Goal: Task Accomplishment & Management: Manage account settings

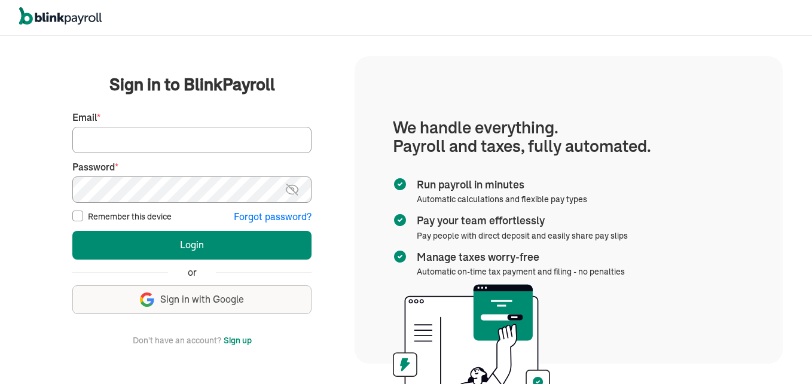
click at [199, 129] on input "Email *" at bounding box center [191, 140] width 239 height 26
type input "admin@jaycarestaffingexperts.com"
click at [72, 231] on button "Login" at bounding box center [191, 245] width 239 height 29
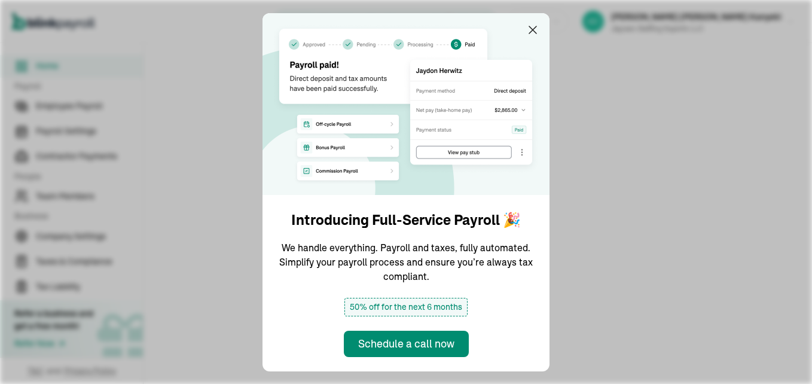
click at [541, 30] on img at bounding box center [405, 104] width 287 height 182
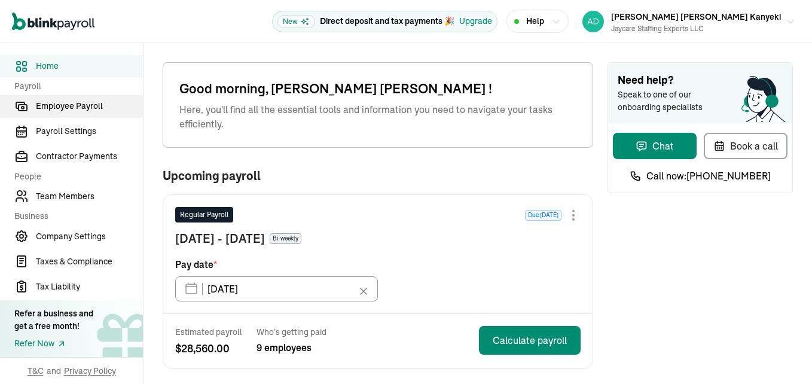
click at [65, 97] on link "Employee Payroll" at bounding box center [71, 106] width 143 height 23
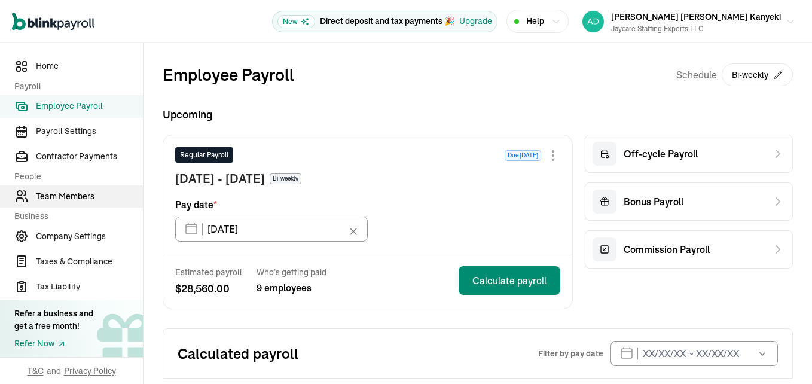
click at [66, 199] on span "Team Members" at bounding box center [89, 196] width 107 height 13
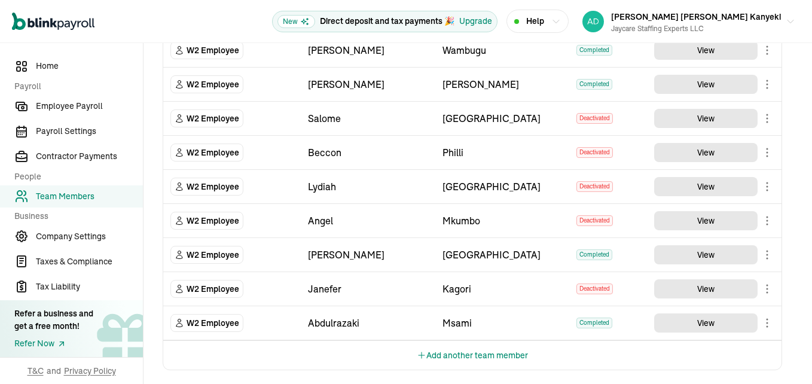
scroll to position [716, 0]
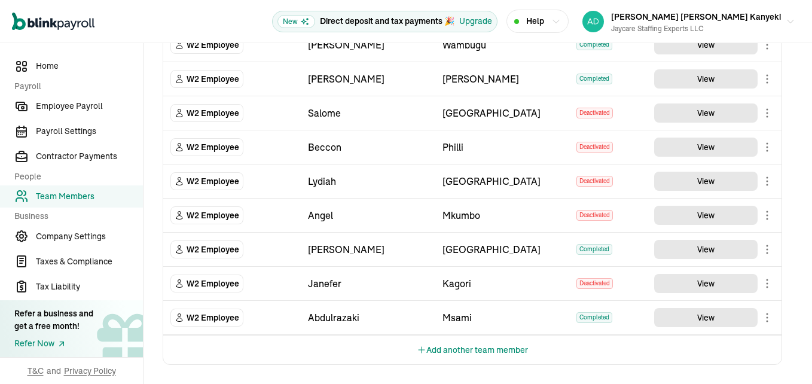
click at [472, 349] on button "Add another team member" at bounding box center [472, 349] width 111 height 29
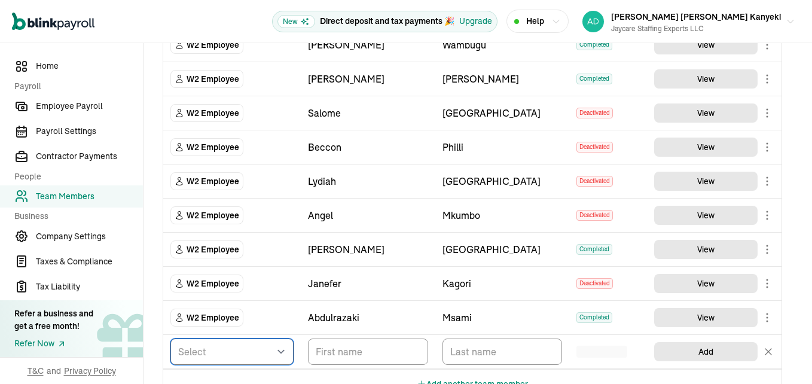
click at [216, 349] on select "Select W2 Employee Individual - 1099 Contractor Business - 1099 Contractor" at bounding box center [231, 351] width 123 height 26
select select "employee"
click at [170, 338] on select "Select W2 Employee Individual - 1099 Contractor Business - 1099 Contractor" at bounding box center [231, 351] width 123 height 26
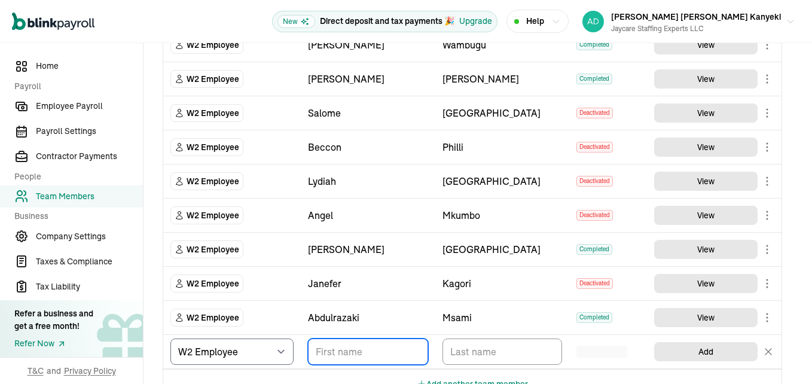
click at [347, 352] on input "TextInput" at bounding box center [368, 351] width 120 height 26
type input "Maureen"
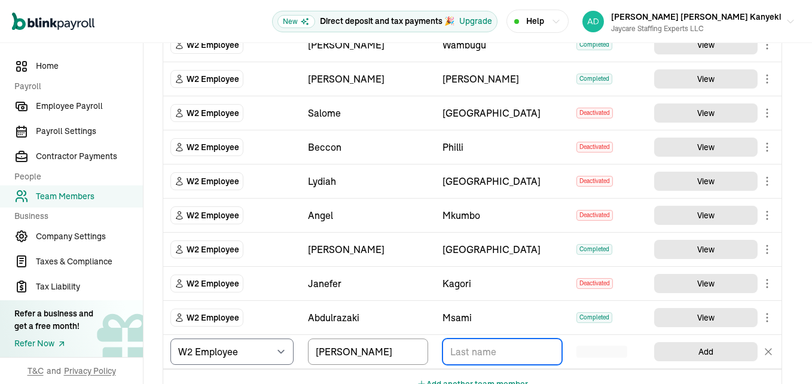
click at [470, 353] on input "TextInput" at bounding box center [502, 351] width 120 height 26
type input "Miring'u"
click at [605, 353] on div "TeamMembers" at bounding box center [601, 352] width 51 height 12
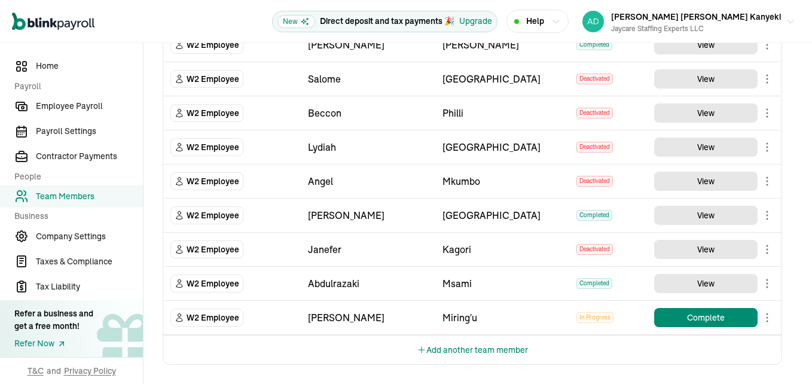
click at [594, 318] on span "In Progress" at bounding box center [594, 317] width 37 height 11
click at [685, 318] on button "Complete" at bounding box center [705, 317] width 103 height 19
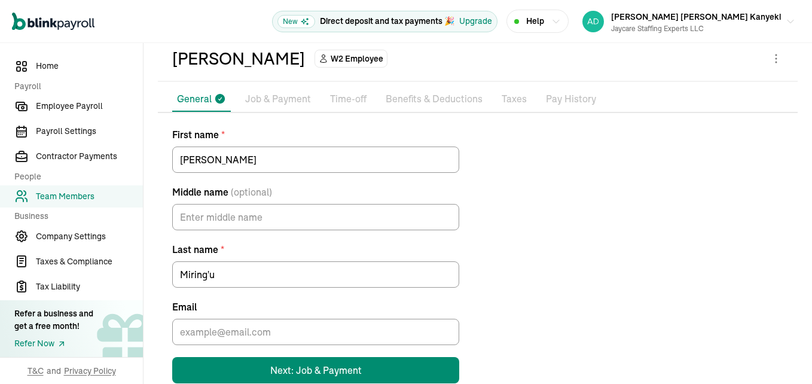
scroll to position [80, 0]
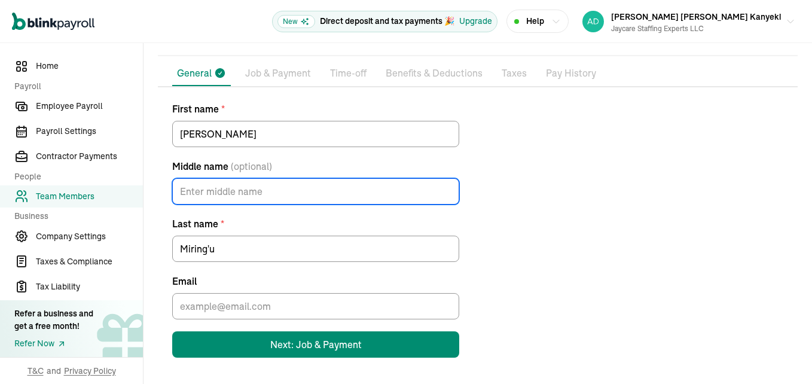
click at [271, 187] on input "Middle name (optional)" at bounding box center [315, 191] width 287 height 26
type input "N"
click at [576, 246] on div "First name * Maureen Middle name (optional) N Last name * Miring'u Email Next: …" at bounding box center [478, 230] width 640 height 256
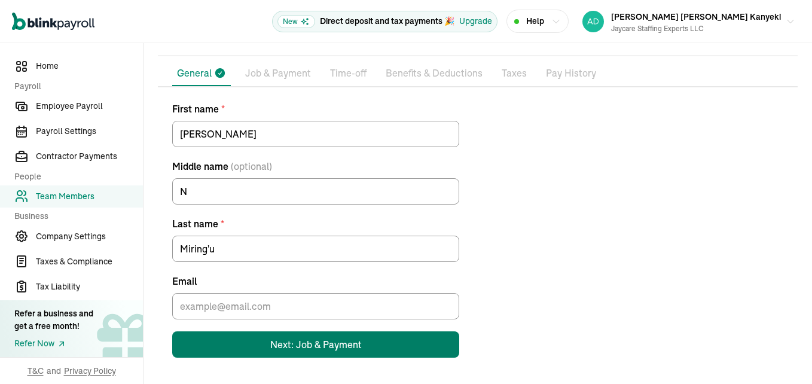
click at [298, 349] on div "Next: Job & Payment" at bounding box center [315, 344] width 91 height 14
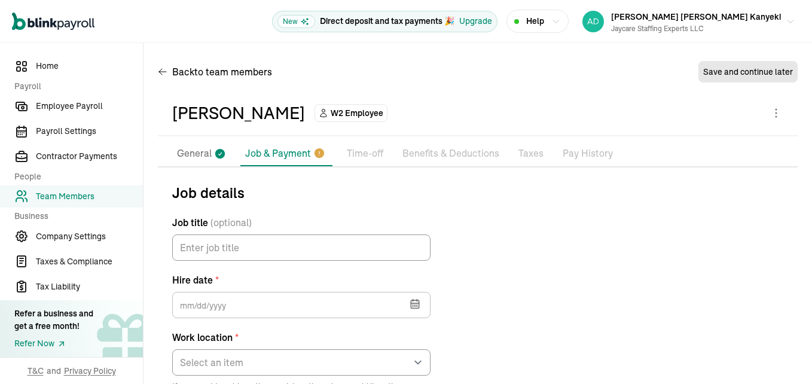
scroll to position [120, 0]
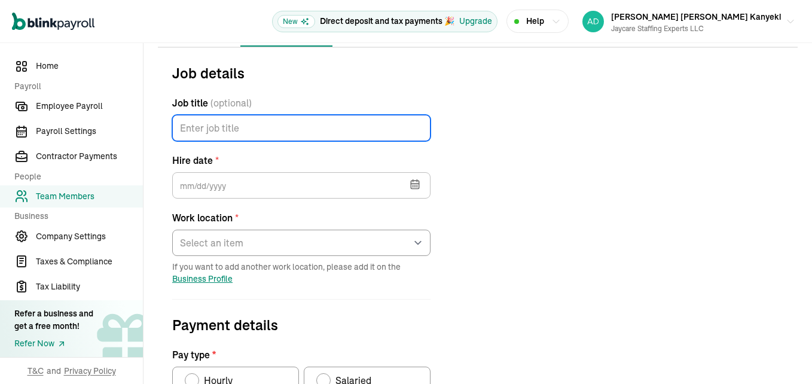
click at [270, 123] on input "Job title (optional)" at bounding box center [301, 128] width 258 height 26
type input "LPN"
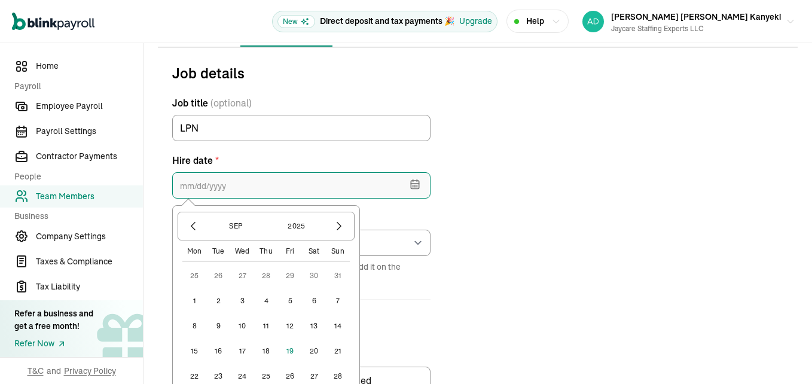
click at [303, 190] on input "text" at bounding box center [301, 185] width 258 height 26
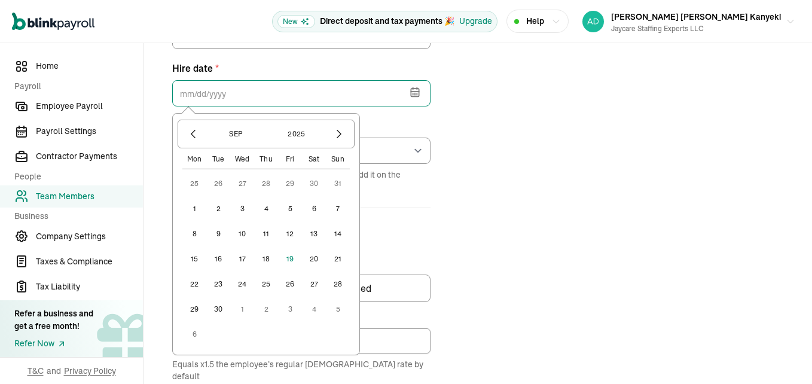
scroll to position [239, 0]
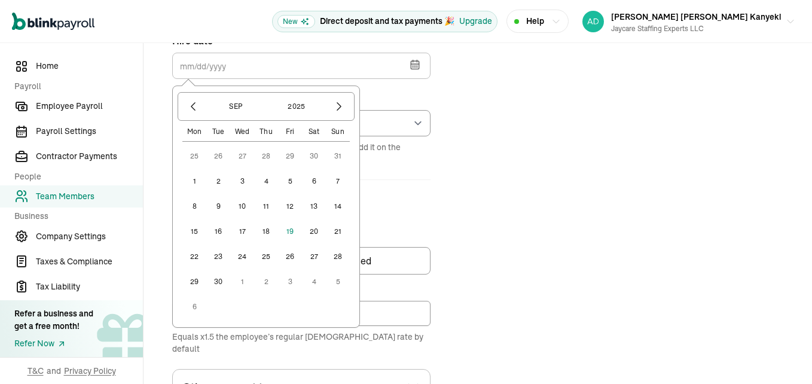
click at [216, 206] on button "9" at bounding box center [218, 206] width 24 height 24
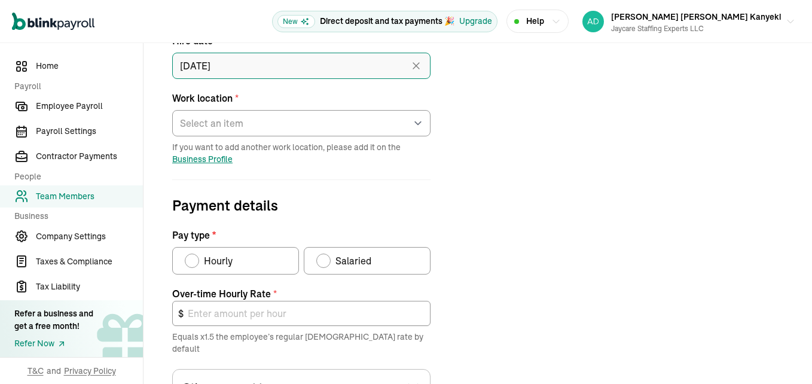
click at [268, 62] on input "09/09/2025" at bounding box center [301, 66] width 258 height 26
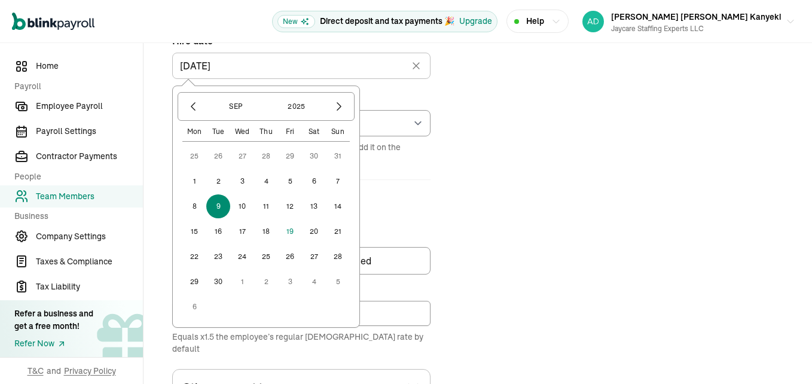
click at [197, 204] on button "8" at bounding box center [194, 206] width 24 height 24
type input "09/08/2025"
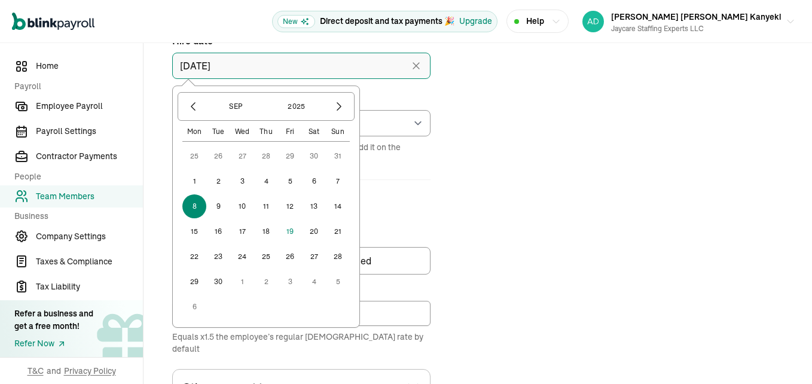
click at [287, 61] on input "09/08/2025" at bounding box center [301, 66] width 258 height 26
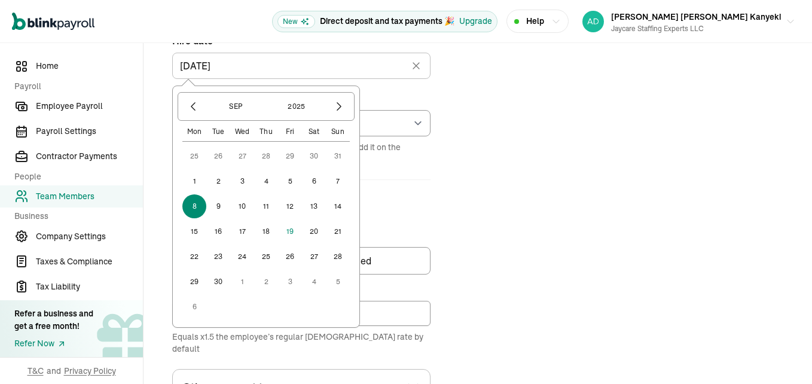
click at [429, 203] on span "Payment details" at bounding box center [301, 205] width 258 height 22
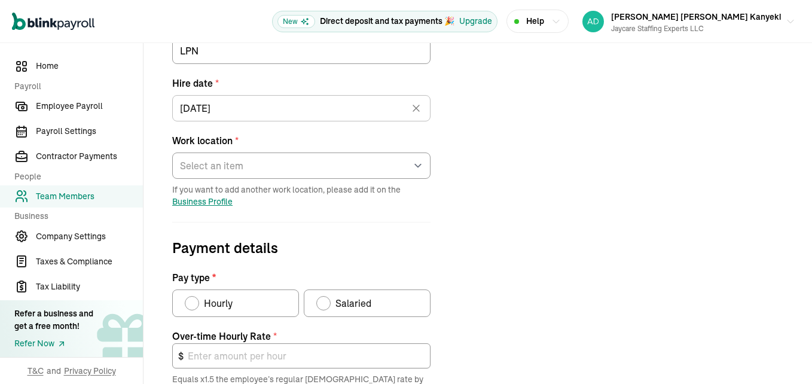
scroll to position [120, 0]
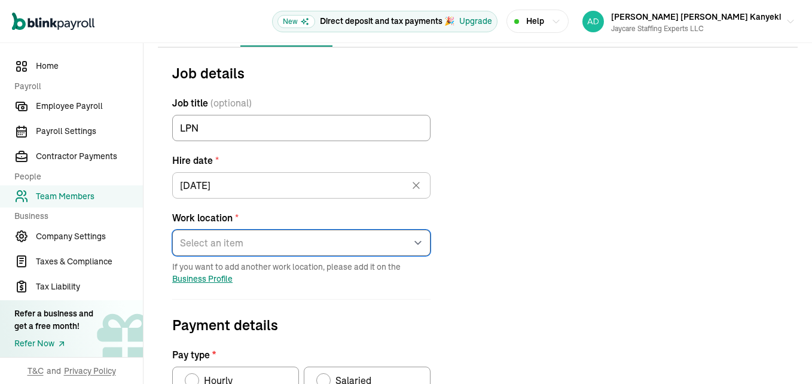
click at [256, 248] on select "Select an item 35810 16th Avenue South Works from home" at bounding box center [301, 243] width 258 height 26
select select "35810 16th Avenue South"
click at [172, 230] on select "Select an item 35810 16th Avenue South Works from home" at bounding box center [301, 243] width 258 height 26
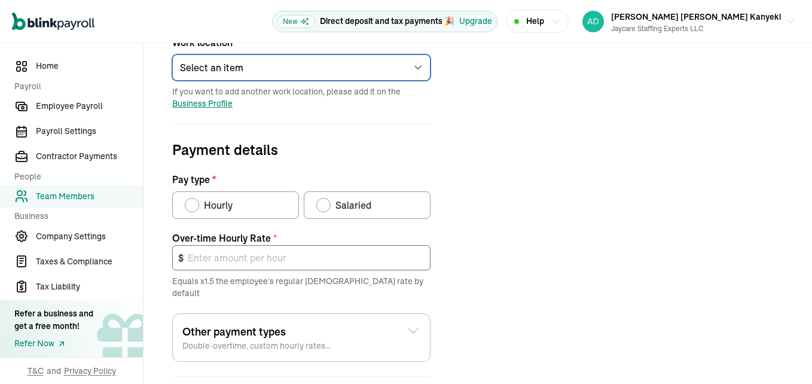
scroll to position [299, 0]
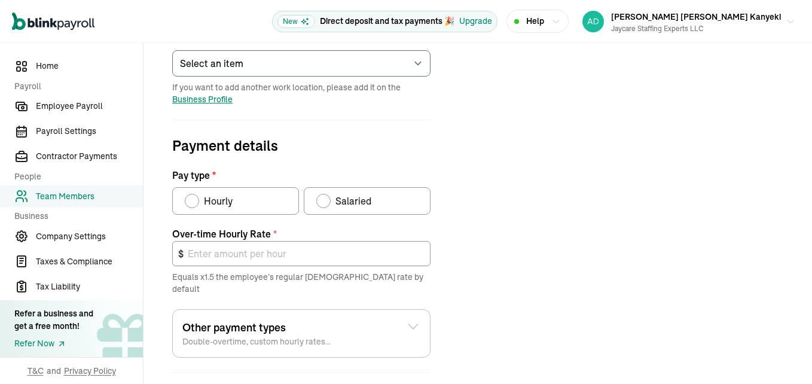
click at [194, 198] on div "Pay type" at bounding box center [192, 201] width 10 height 10
click at [194, 198] on input "Hourly" at bounding box center [189, 198] width 10 height 10
radio input "true"
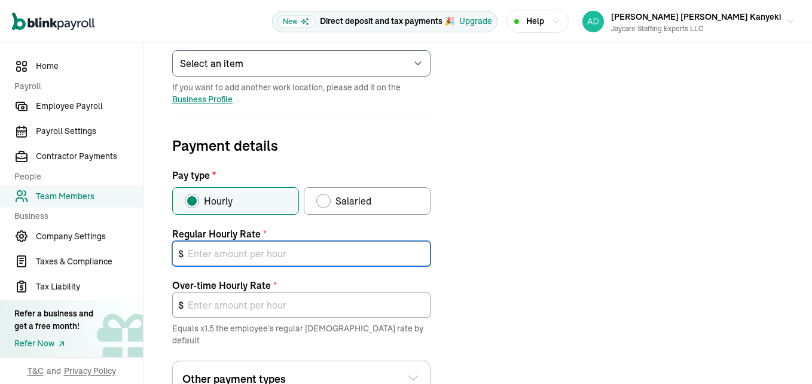
click at [249, 258] on input "text" at bounding box center [301, 253] width 258 height 25
type input "5"
type input "7.50"
type input "51"
type input "76.50"
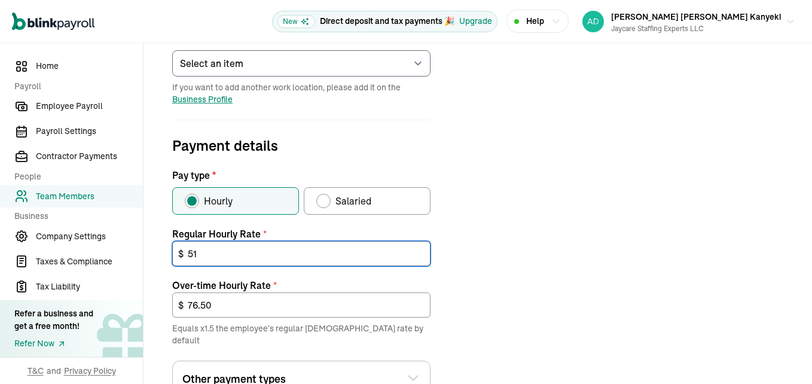
type input "51"
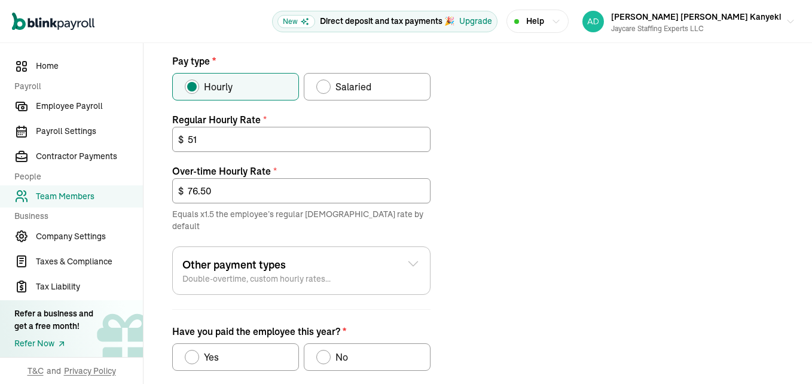
scroll to position [419, 0]
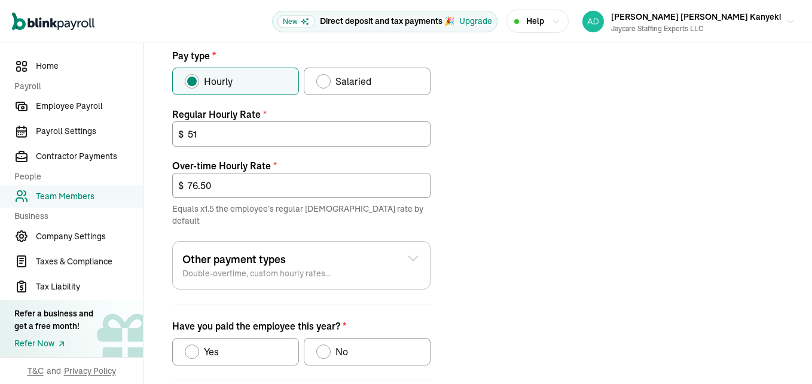
click at [262, 267] on span "Double-overtime, custom hourly rates..." at bounding box center [256, 273] width 148 height 12
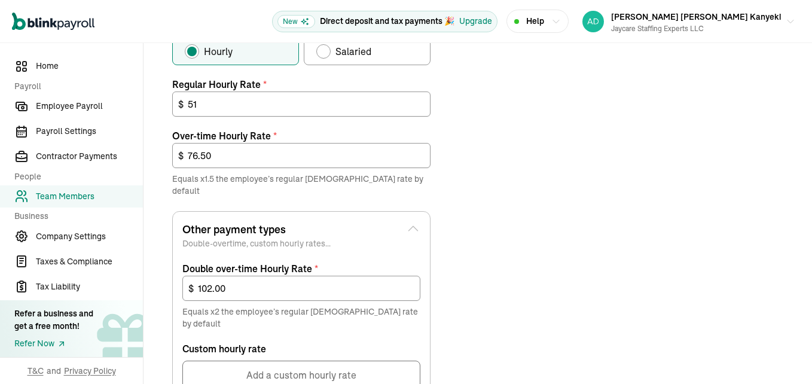
scroll to position [478, 0]
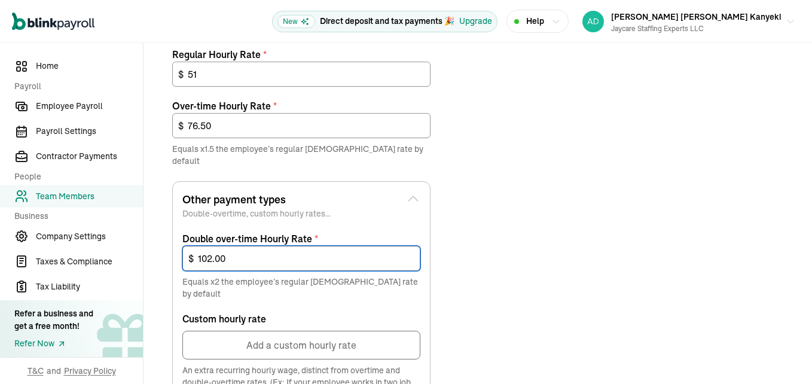
click at [286, 251] on input "102.00" at bounding box center [301, 258] width 238 height 25
type input "1"
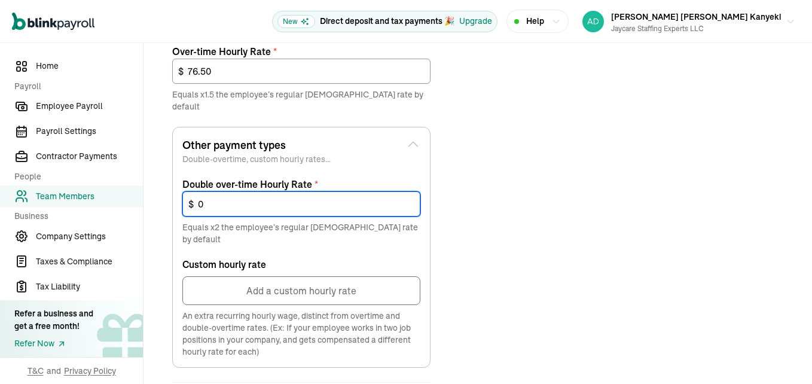
scroll to position [598, 0]
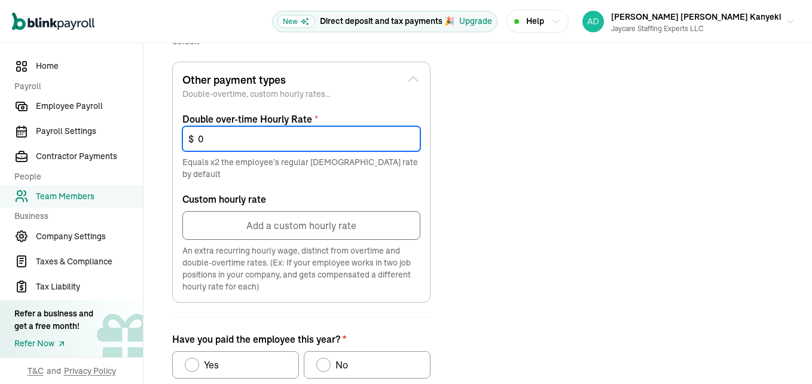
type input "0"
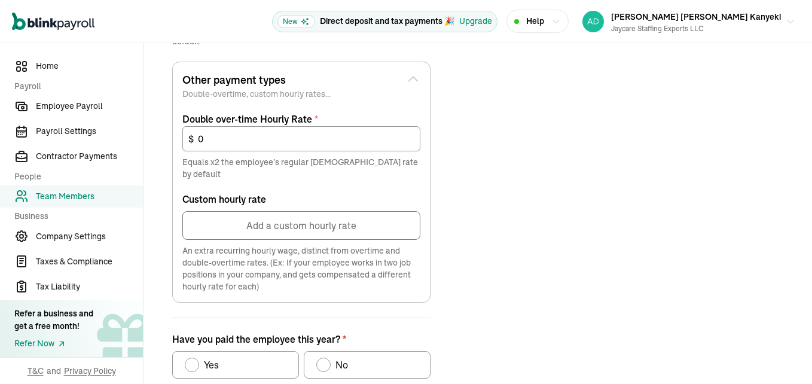
click at [474, 223] on div "Job details Job title (optional) LPN Hire date * 09/08/2025 Sep 2025 Mon Tue We…" at bounding box center [478, 10] width 640 height 853
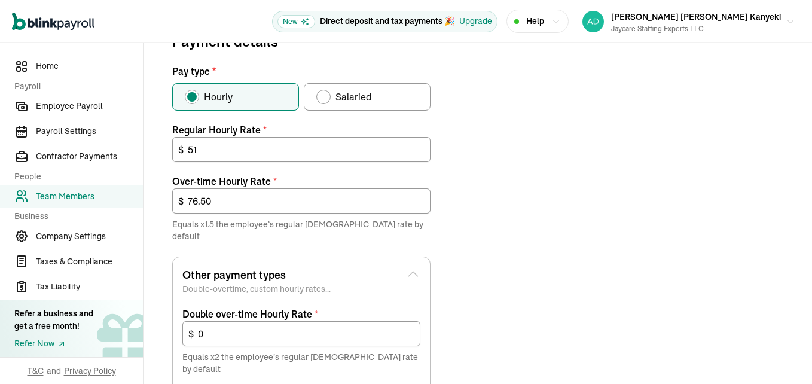
scroll to position [419, 0]
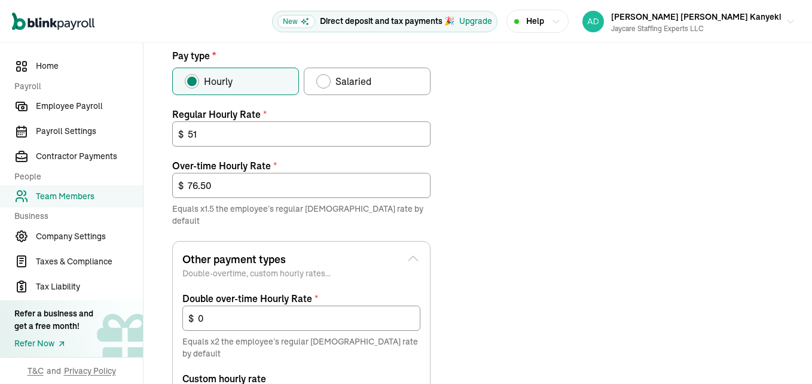
click at [414, 251] on icon at bounding box center [413, 258] width 14 height 14
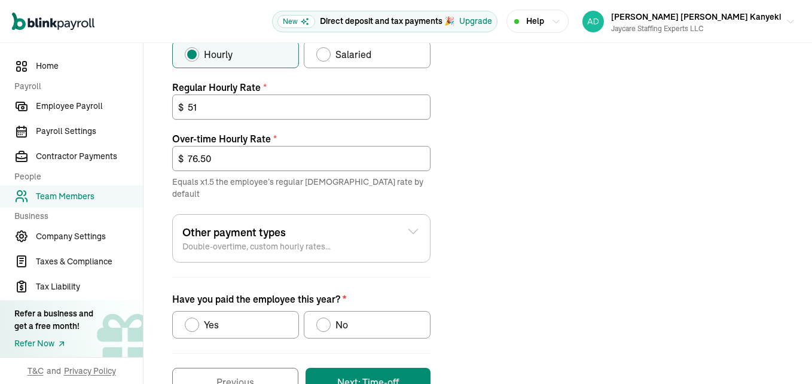
scroll to position [472, 0]
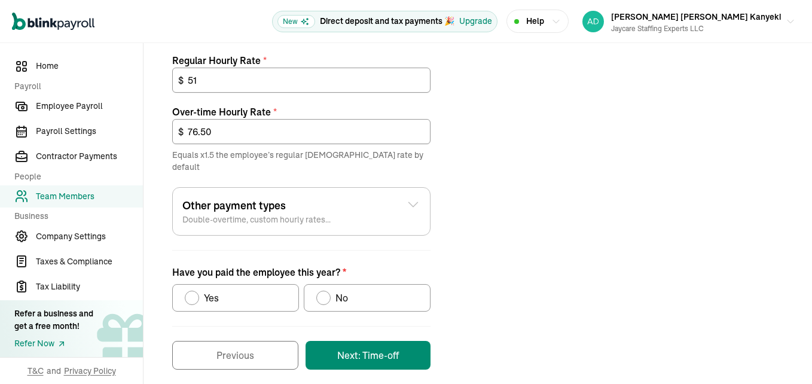
click at [323, 292] on div "Have you paid the employee this year?" at bounding box center [323, 298] width 14 height 14
click at [323, 292] on input "No" at bounding box center [321, 295] width 10 height 10
radio input "true"
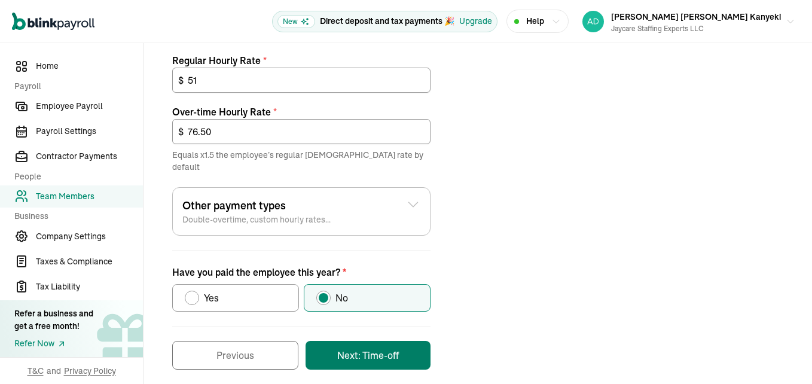
click at [363, 350] on button "Next: Time-off" at bounding box center [368, 355] width 125 height 29
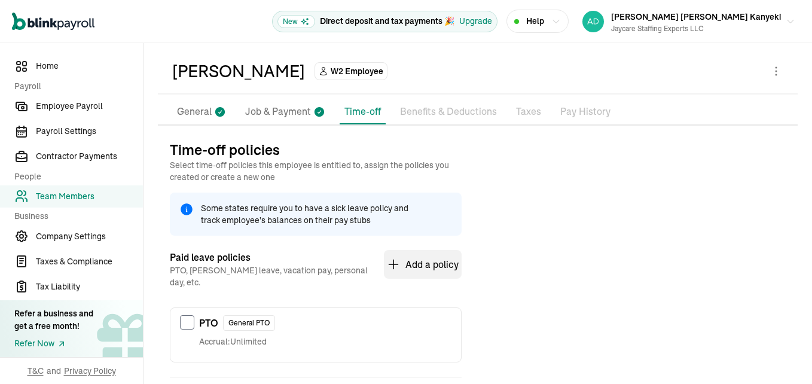
scroll to position [105, 0]
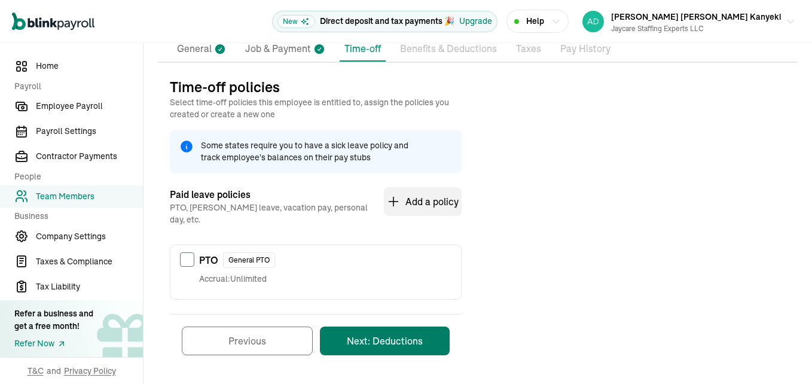
click at [374, 332] on button "Next: Deductions" at bounding box center [385, 340] width 130 height 29
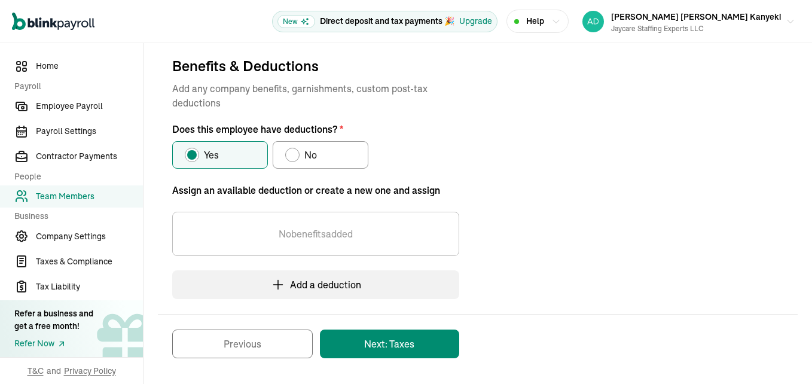
scroll to position [127, 0]
click at [296, 153] on div "Does this employee have deductions?" at bounding box center [293, 154] width 10 height 10
click at [294, 153] on input "No" at bounding box center [290, 151] width 10 height 10
radio input "true"
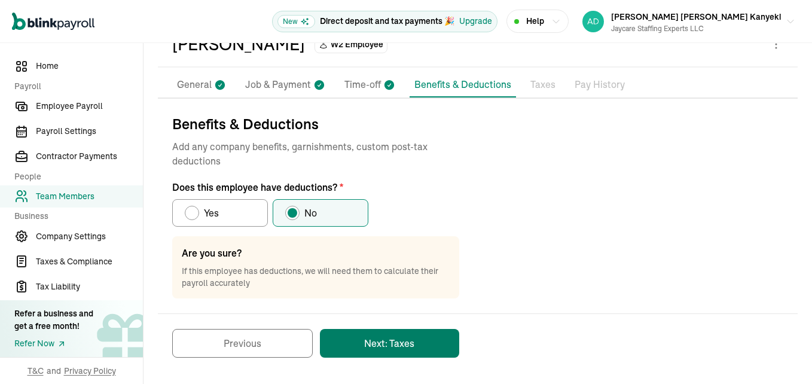
click at [379, 350] on button "Next: Taxes" at bounding box center [389, 343] width 139 height 29
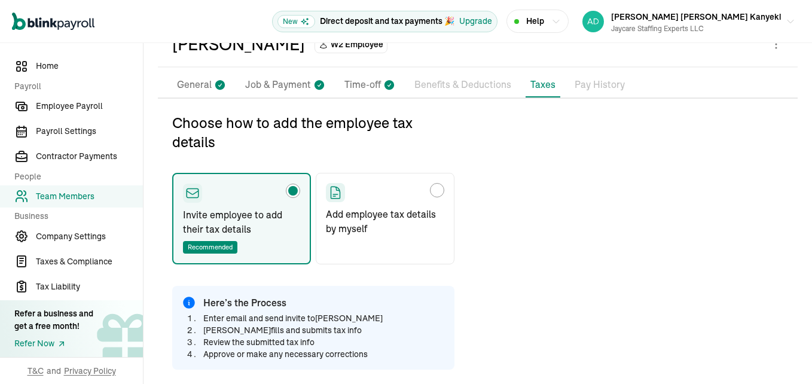
scroll to position [141, 0]
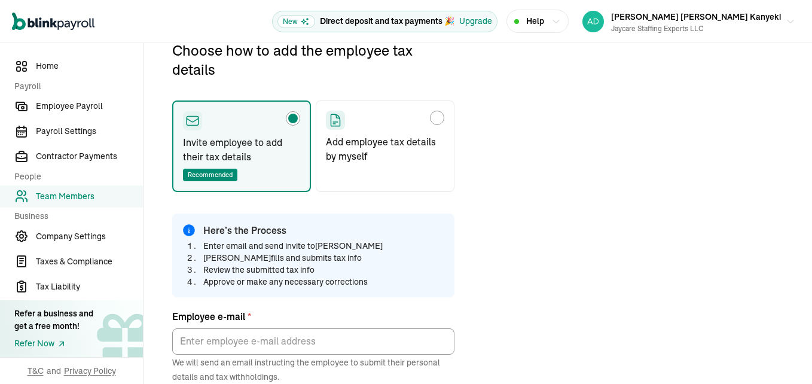
click at [337, 121] on icon "Choose how to add the employee tax details" at bounding box center [335, 120] width 14 height 14
click at [335, 120] on input "Add employee tax details by myself" at bounding box center [330, 115] width 10 height 10
radio input "true"
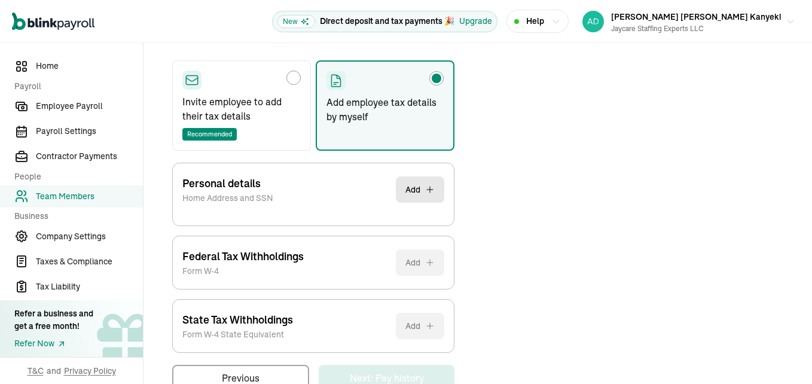
scroll to position [215, 0]
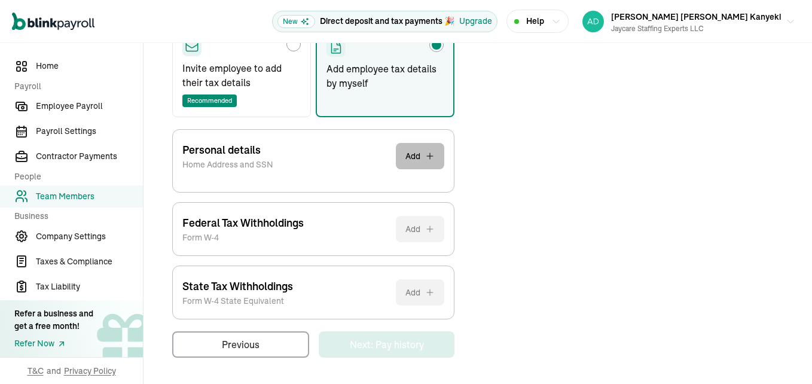
click at [407, 156] on button "Add" at bounding box center [420, 156] width 48 height 26
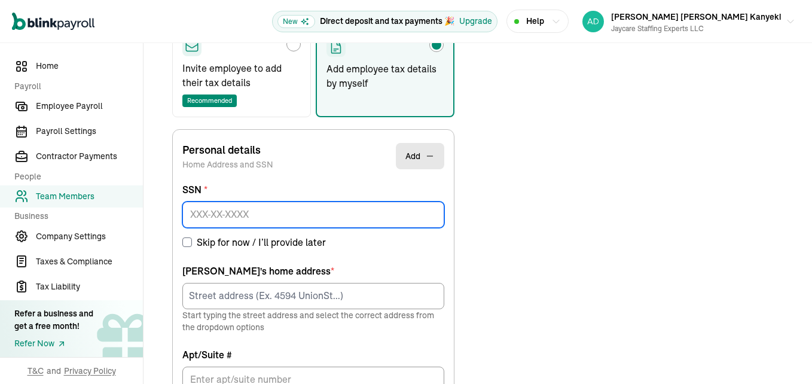
click at [294, 210] on input at bounding box center [313, 214] width 262 height 26
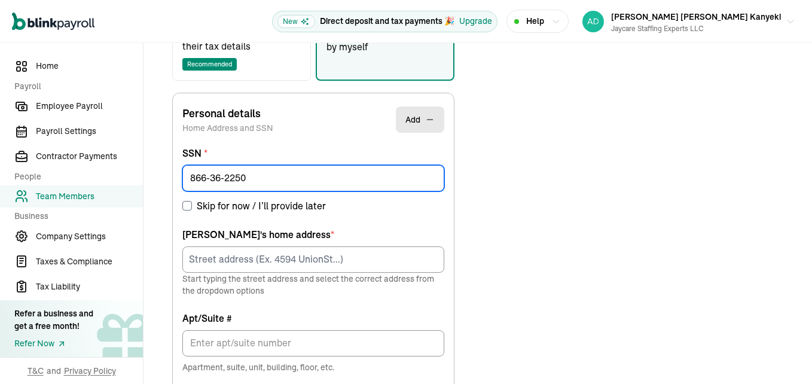
scroll to position [261, 0]
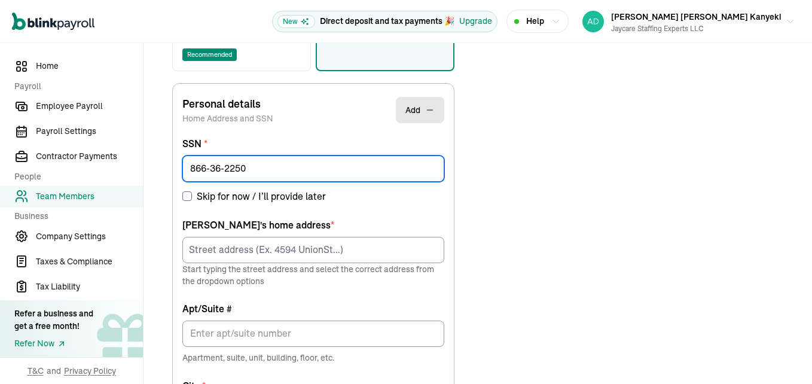
type input "866-36-2250"
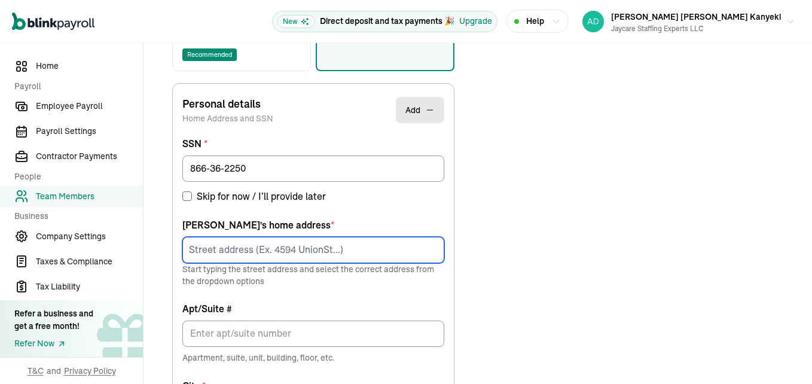
click at [288, 250] on input at bounding box center [313, 250] width 262 height 26
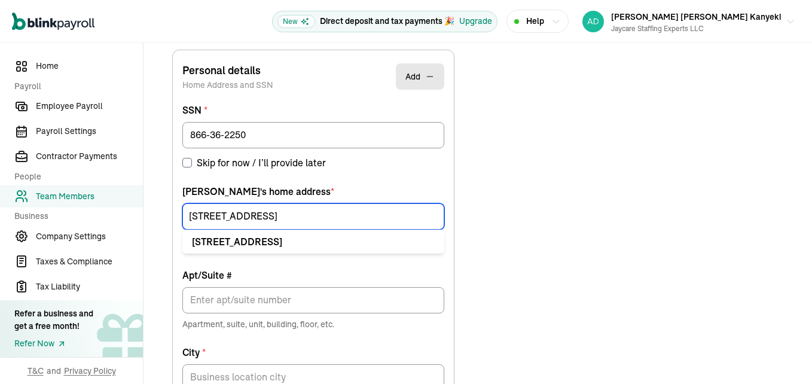
scroll to position [320, 0]
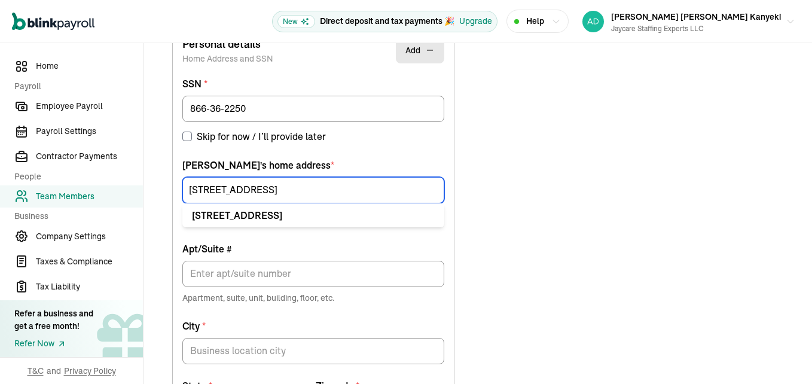
click at [294, 188] on input "30801 28th Ave" at bounding box center [313, 190] width 262 height 26
click at [346, 191] on input "30801 28th Ave S" at bounding box center [313, 190] width 262 height 26
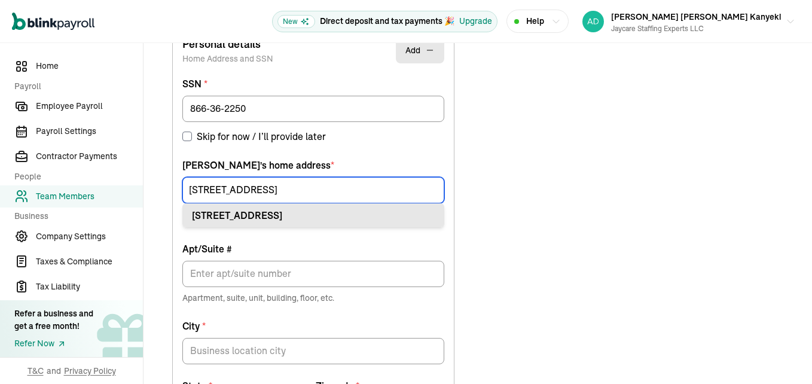
type input "30801 28th Ave S"
click at [318, 218] on div "30801 28th Ave S Federal Way, WA 98003" at bounding box center [313, 215] width 243 height 14
type input "Federal Way"
type input "WA"
type input "98003"
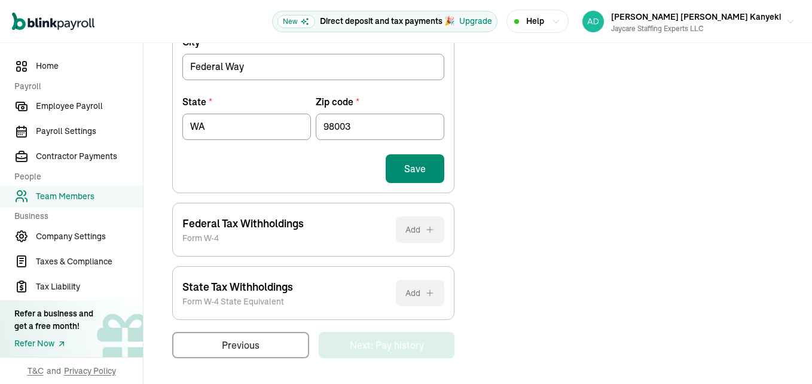
scroll to position [605, 0]
click at [423, 163] on button "Save" at bounding box center [415, 168] width 59 height 29
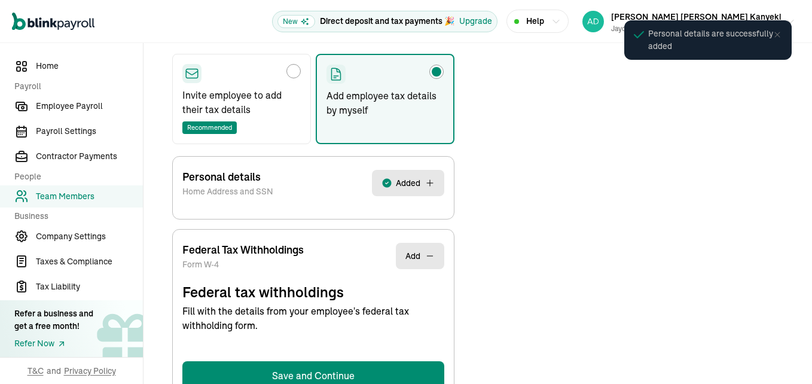
scroll to position [141, 0]
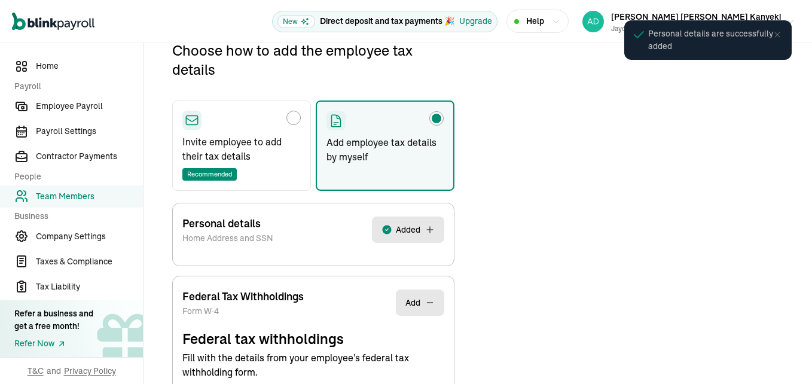
select select "S"
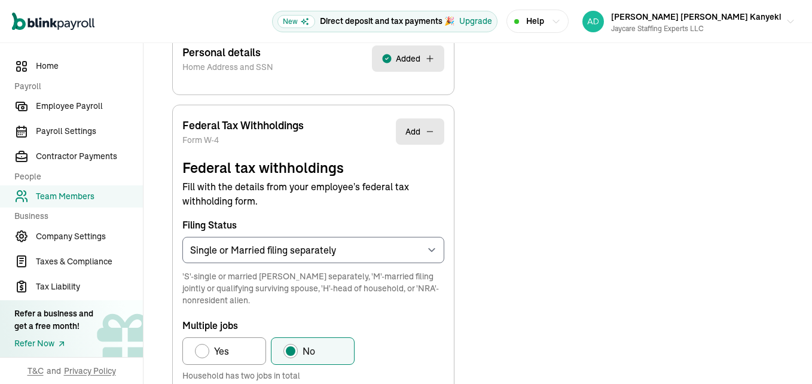
scroll to position [380, 0]
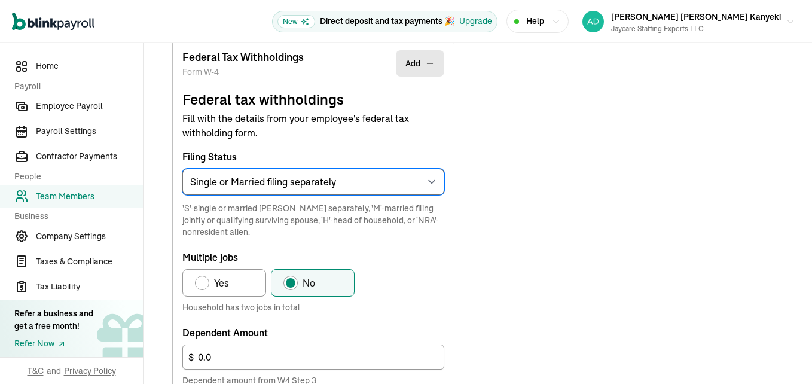
click at [420, 185] on select "Select an item Single or Married filing separately Married filing jointly or Qu…" at bounding box center [313, 182] width 262 height 26
click at [182, 169] on select "Select an item Single or Married filing separately Married filing jointly or Qu…" at bounding box center [313, 182] width 262 height 26
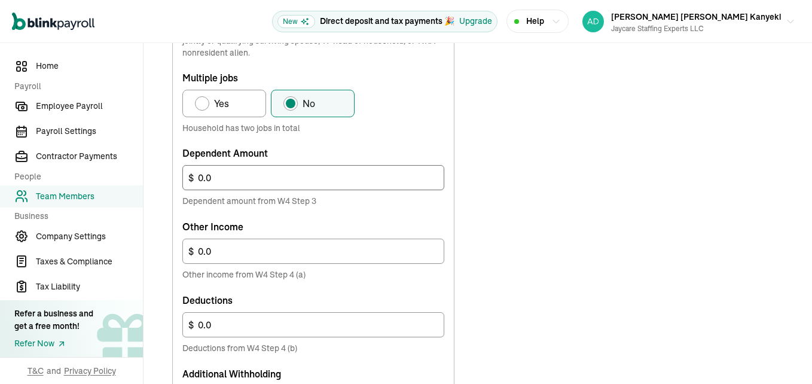
scroll to position [619, 0]
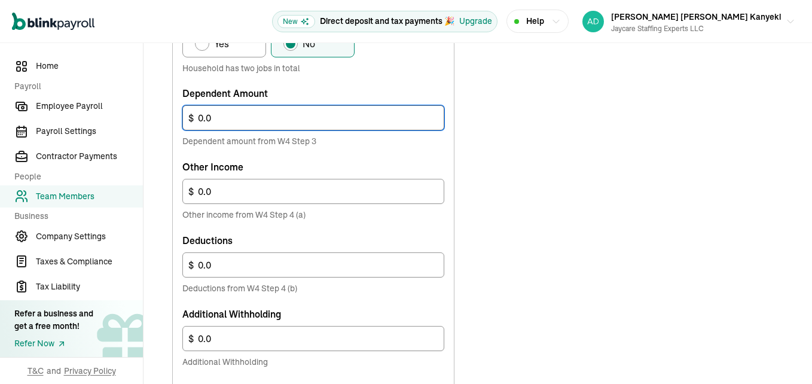
click at [313, 114] on input "0.0" at bounding box center [313, 117] width 262 height 25
type input "0"
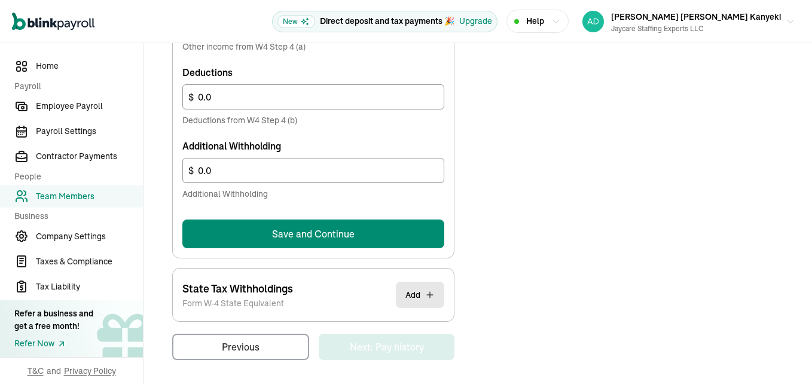
scroll to position [790, 0]
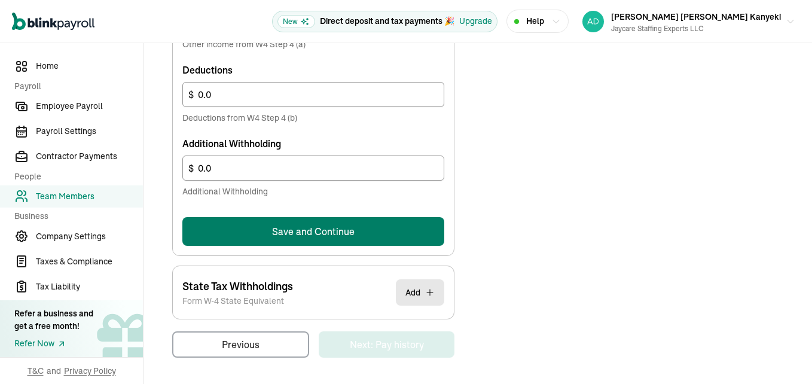
type input "4,000"
click at [343, 234] on button "Save and Continue" at bounding box center [313, 231] width 262 height 29
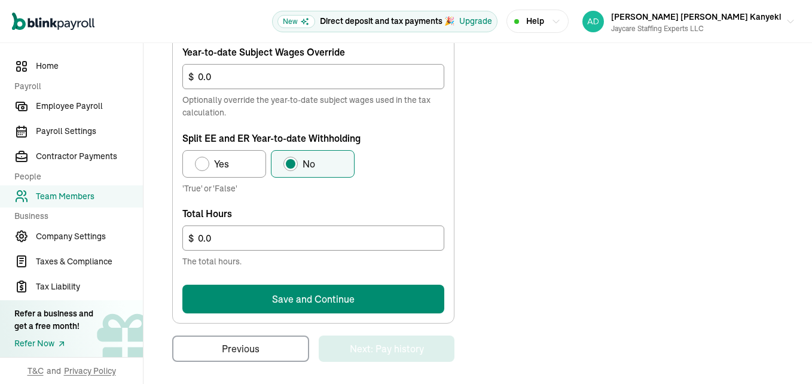
scroll to position [789, 0]
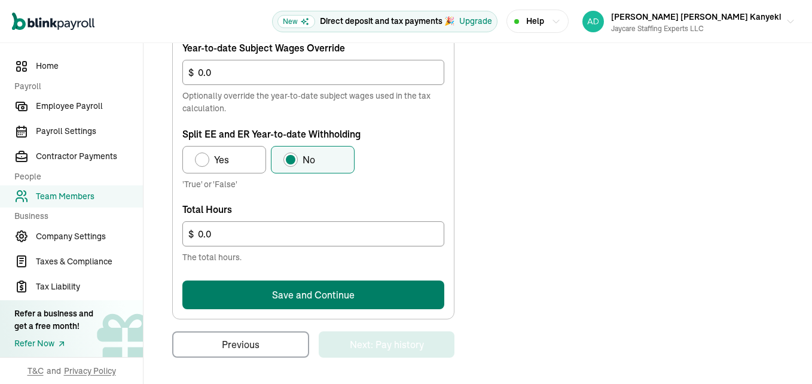
click at [291, 303] on button "Save and Continue" at bounding box center [313, 294] width 262 height 29
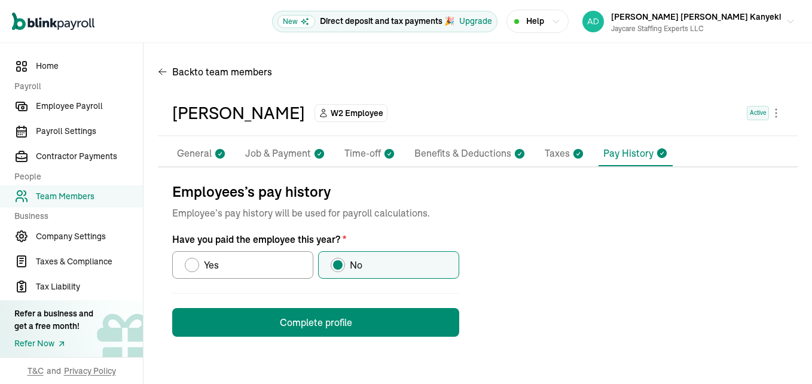
scroll to position [0, 0]
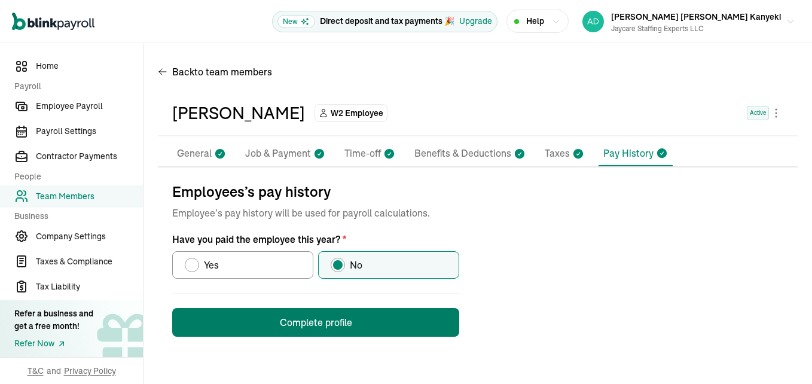
click at [337, 322] on button "Complete profile" at bounding box center [315, 322] width 287 height 29
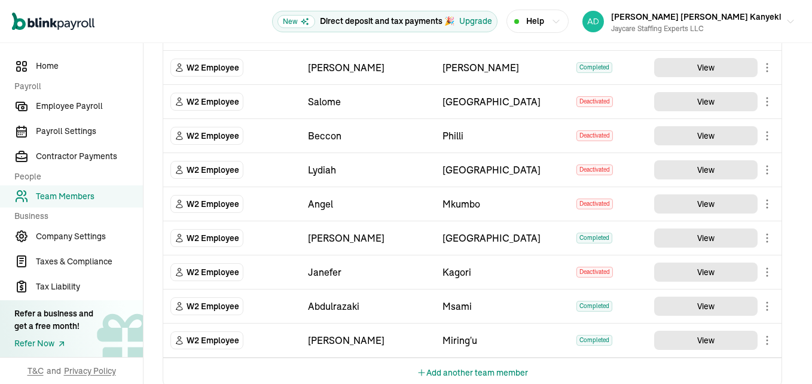
scroll to position [750, 0]
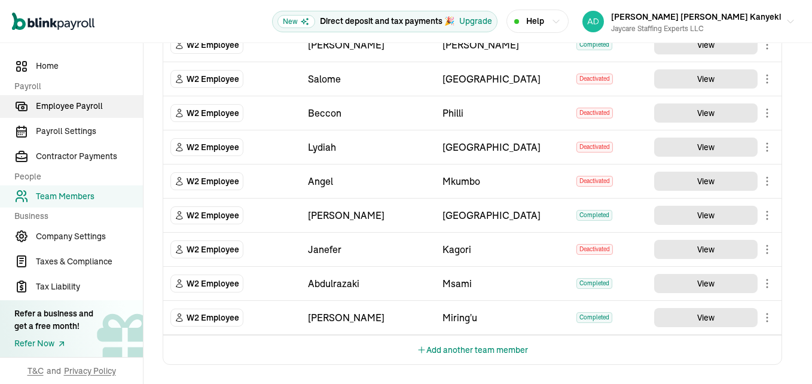
click at [69, 100] on span "Employee Payroll" at bounding box center [89, 106] width 107 height 13
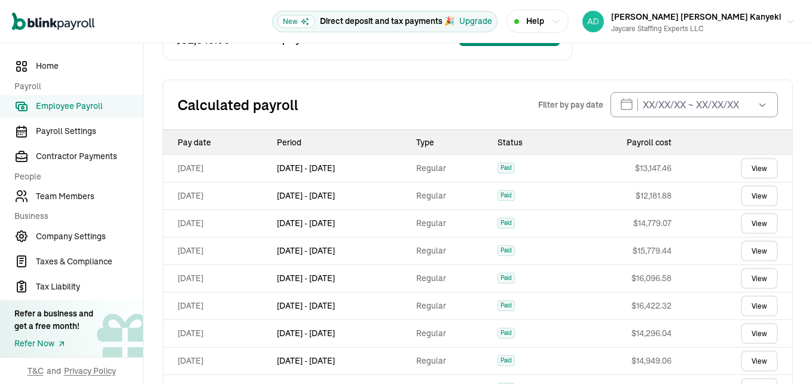
scroll to position [164, 0]
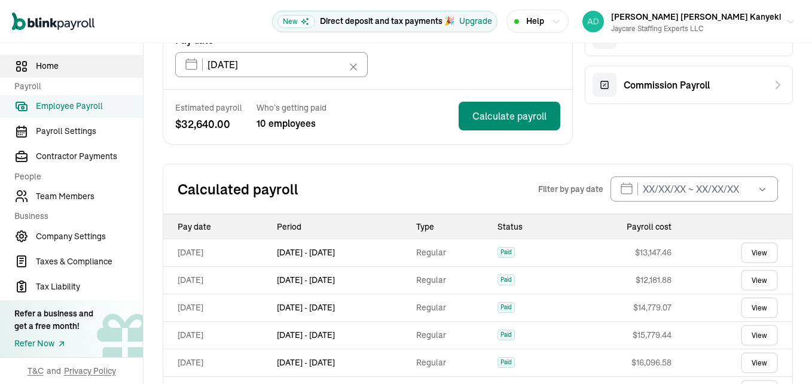
click at [56, 73] on link "Home" at bounding box center [71, 66] width 143 height 23
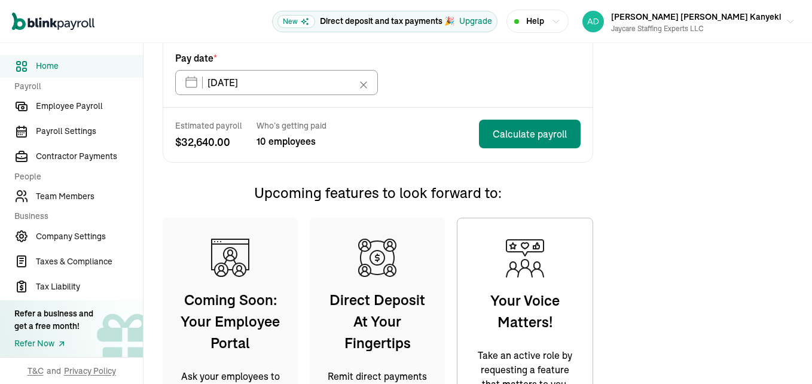
scroll to position [224, 0]
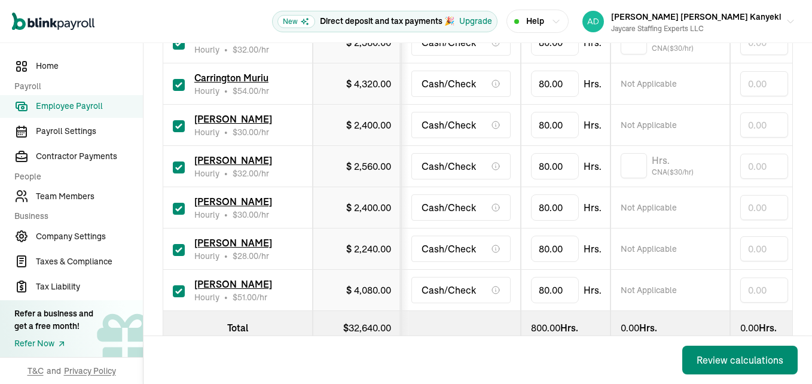
scroll to position [438, 0]
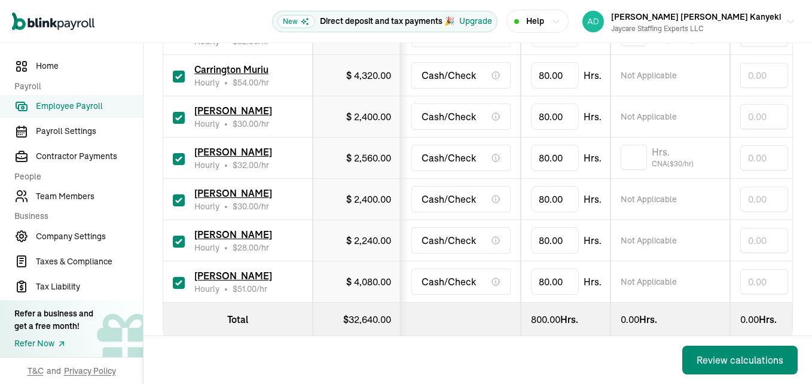
click at [173, 236] on input "checkbox" at bounding box center [179, 242] width 12 height 12
checkbox input "false"
type input "0.00"
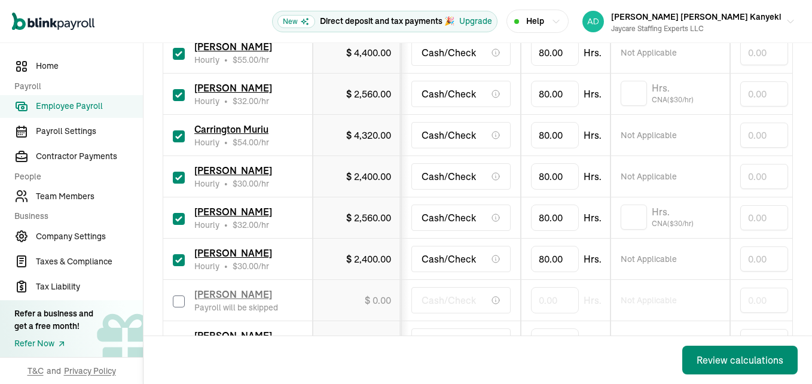
click at [179, 130] on input "checkbox" at bounding box center [179, 136] width 12 height 12
checkbox input "false"
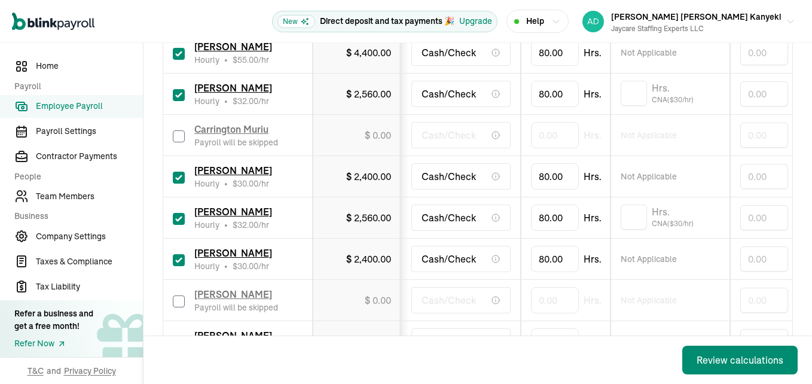
type input "0.00"
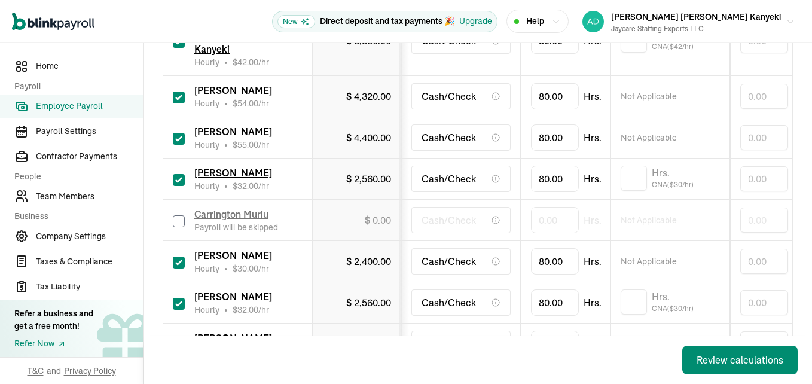
scroll to position [259, 0]
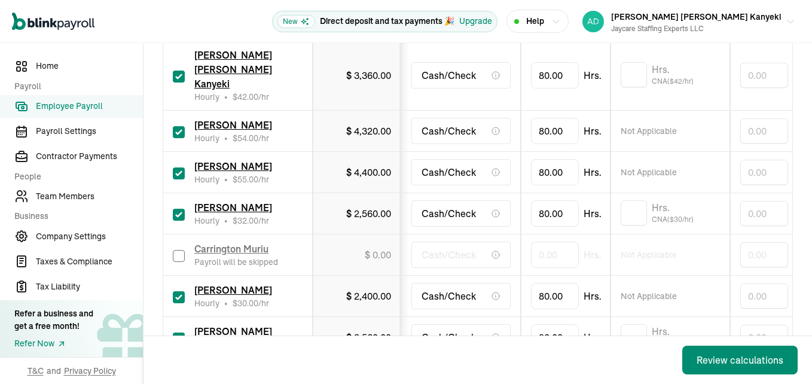
click at [181, 209] on input "checkbox" at bounding box center [179, 215] width 12 height 12
checkbox input "false"
type input "0.00"
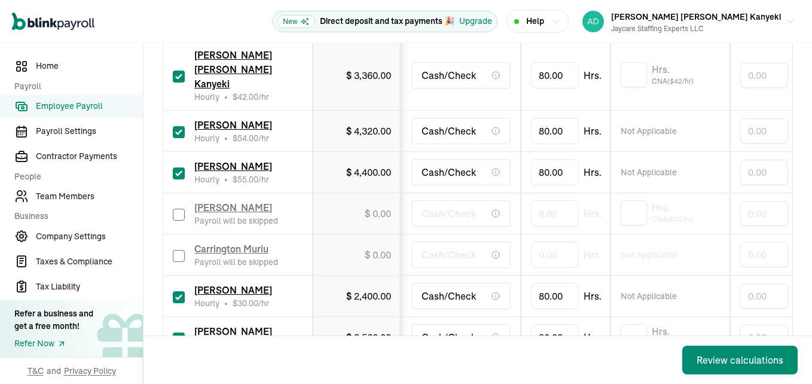
click at [180, 126] on input "checkbox" at bounding box center [179, 132] width 12 height 12
checkbox input "false"
type input "0.00"
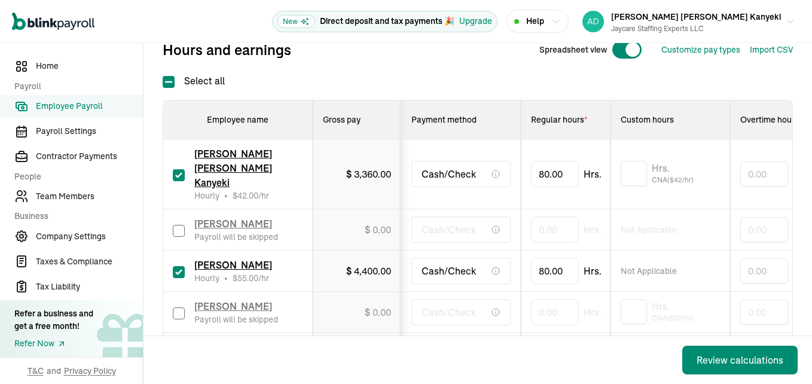
scroll to position [139, 0]
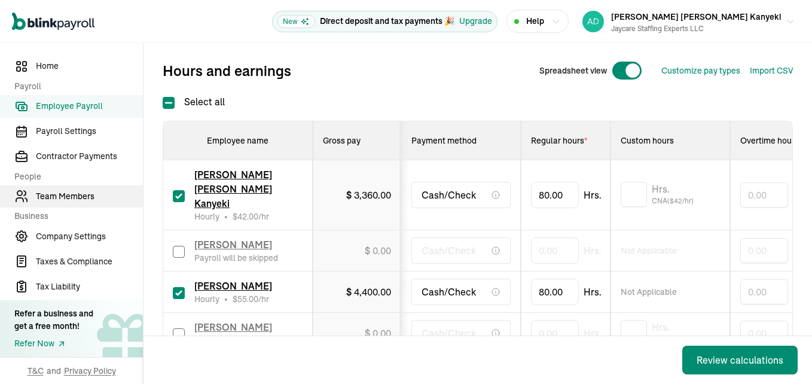
click at [65, 196] on span "Team Members" at bounding box center [89, 196] width 107 height 13
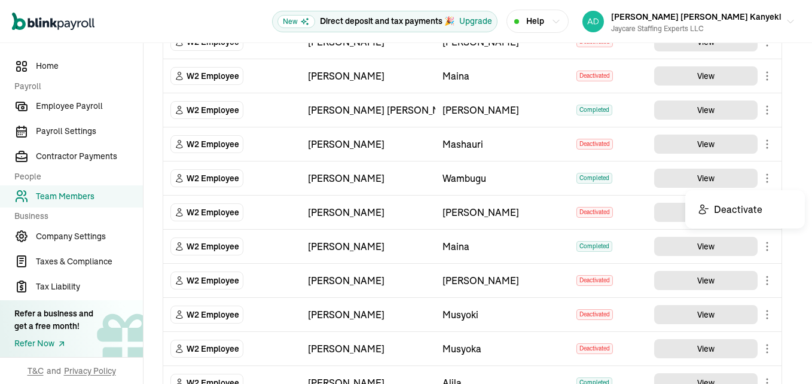
click at [769, 174] on body "Open main menu New Direct deposit and tax payments 🎉 Upgrade Help Jane Caroline…" at bounding box center [406, 192] width 812 height 384
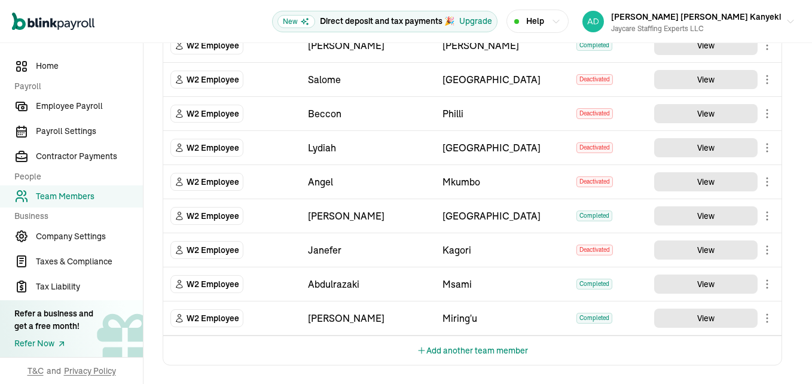
scroll to position [750, 0]
click at [766, 280] on body "Open main menu New Direct deposit and tax payments 🎉 Upgrade Help Jane Caroline…" at bounding box center [406, 192] width 812 height 384
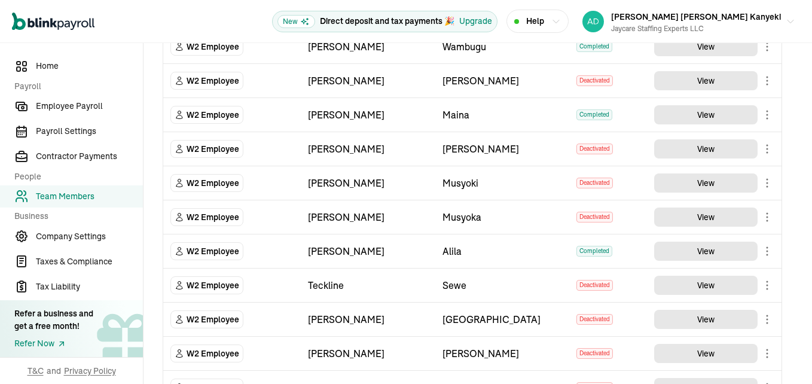
scroll to position [271, 0]
click at [768, 249] on body "Open main menu New Direct deposit and tax payments 🎉 Upgrade Help Jane Caroline…" at bounding box center [406, 192] width 812 height 384
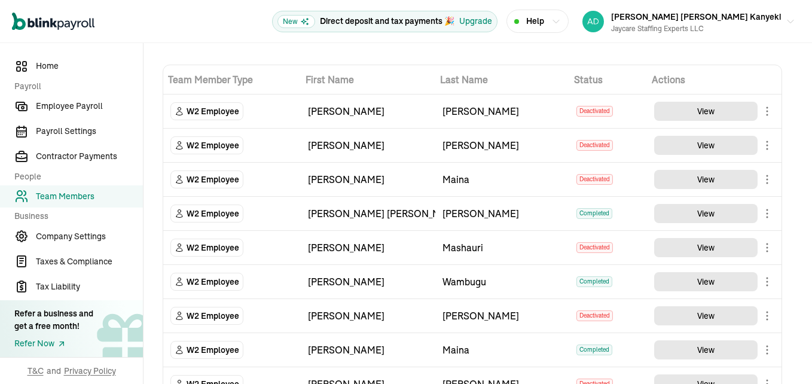
scroll to position [32, 0]
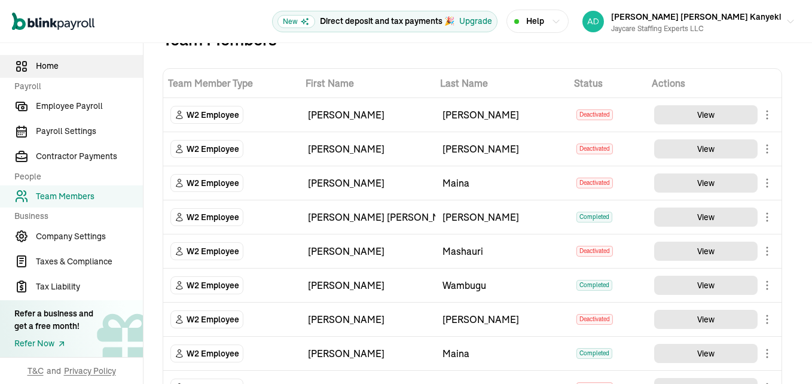
click at [55, 68] on span "Home" at bounding box center [89, 66] width 107 height 13
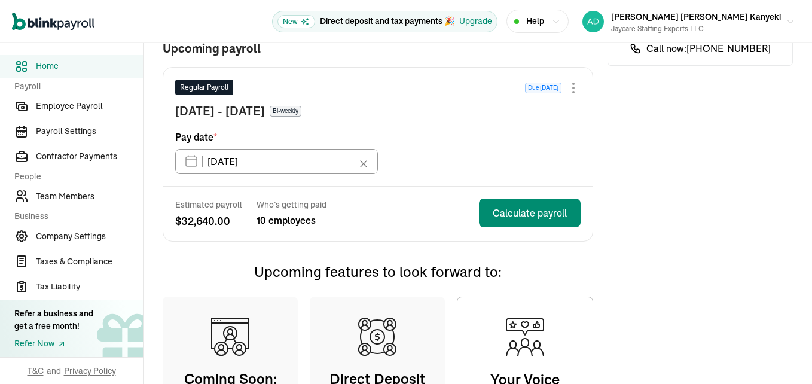
scroll to position [152, 0]
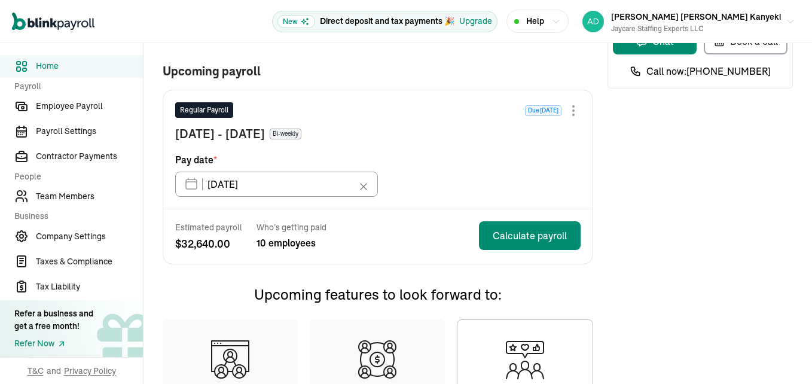
scroll to position [179, 0]
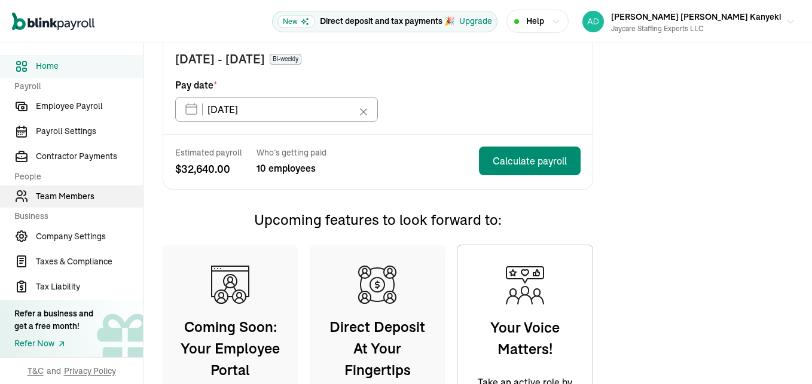
click at [65, 194] on span "Team Members" at bounding box center [89, 196] width 107 height 13
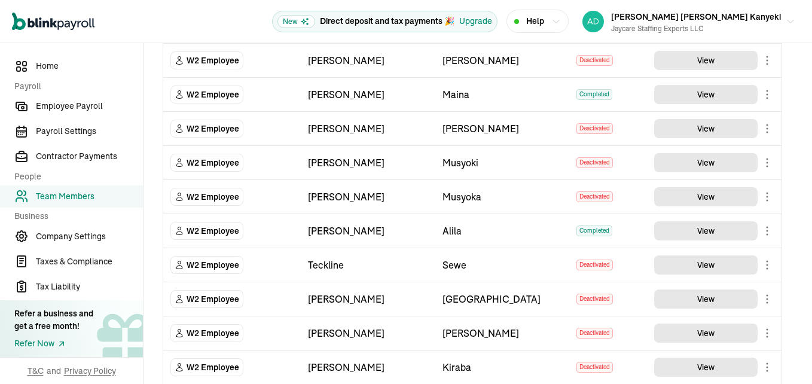
scroll to position [299, 0]
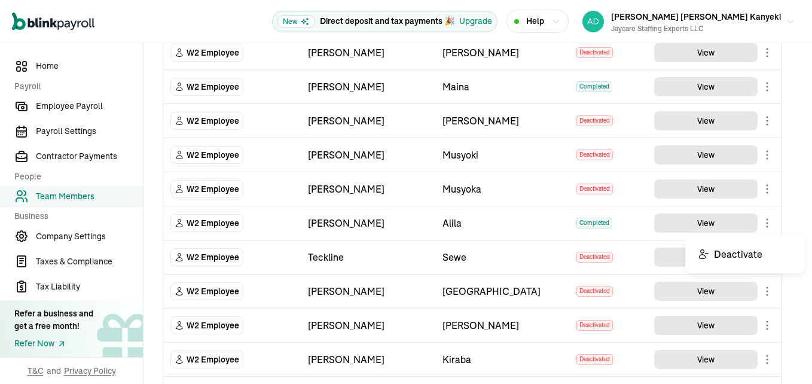
click at [768, 228] on body "Open main menu New Direct deposit and tax payments 🎉 Upgrade Help Jane Caroline…" at bounding box center [406, 192] width 812 height 384
click at [786, 19] on icon "button" at bounding box center [791, 22] width 10 height 10
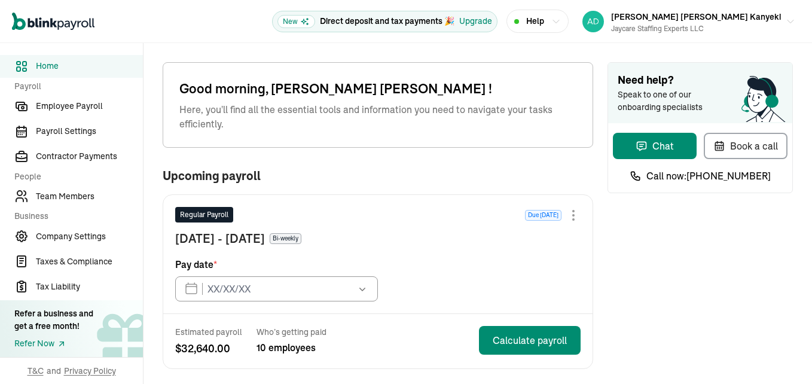
type input "09/19/2025"
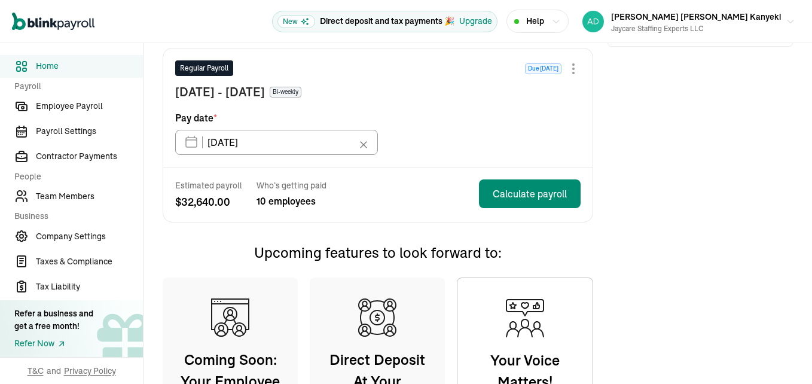
scroll to position [179, 0]
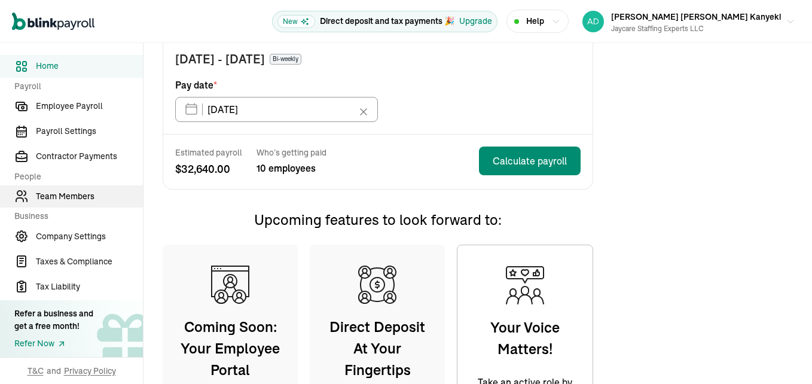
click at [65, 194] on span "Team Members" at bounding box center [89, 196] width 107 height 13
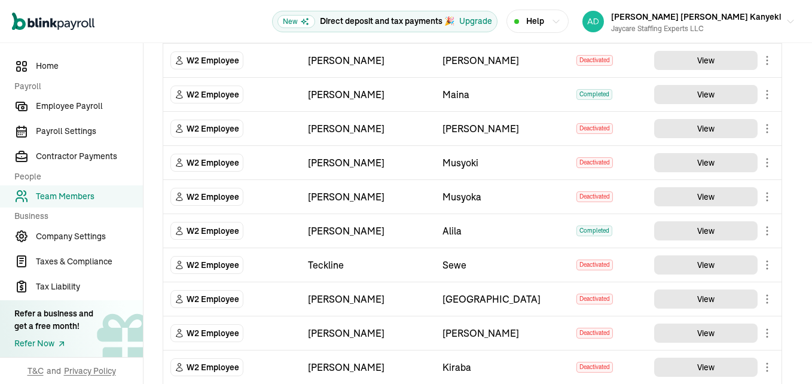
scroll to position [299, 0]
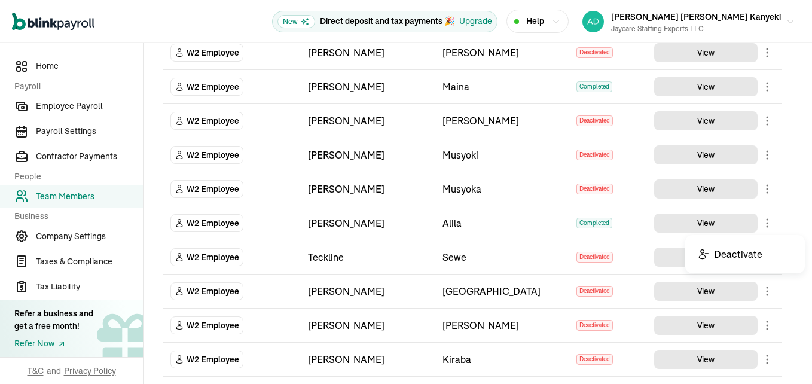
click at [768, 228] on body "Open main menu New Direct deposit and tax payments 🎉 Upgrade Help Jane Caroline…" at bounding box center [406, 192] width 812 height 384
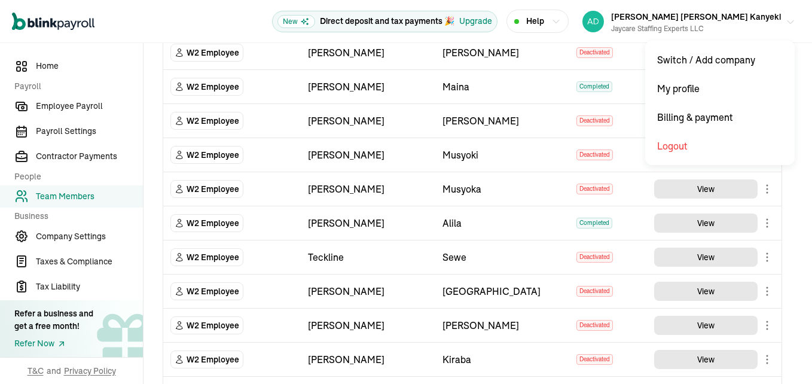
click at [786, 19] on icon "button" at bounding box center [791, 22] width 10 height 10
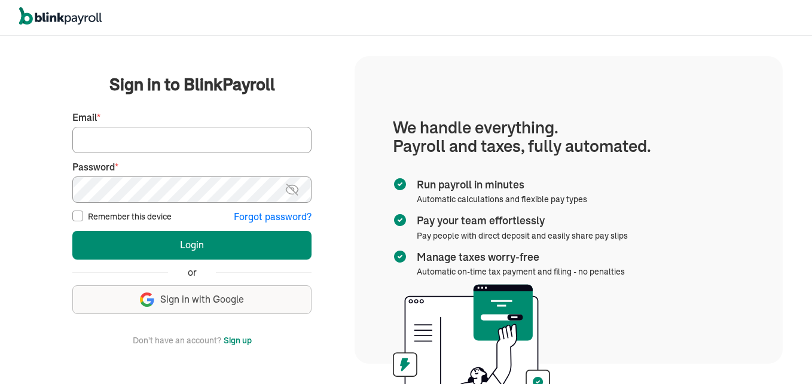
click at [179, 139] on input "Email *" at bounding box center [191, 140] width 239 height 26
type input "[EMAIL_ADDRESS][DOMAIN_NAME]"
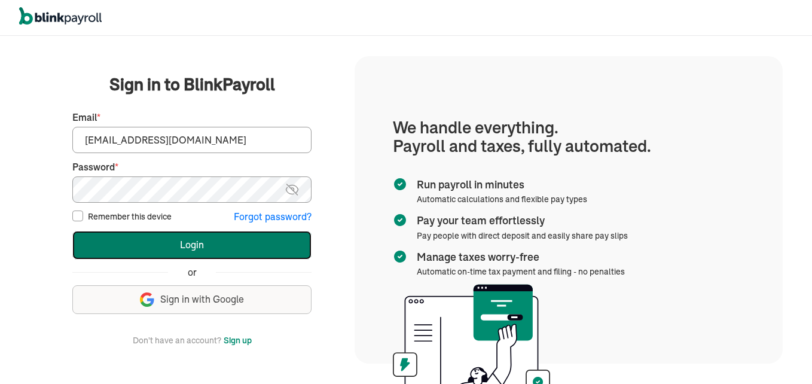
click at [184, 243] on button "Login" at bounding box center [191, 245] width 239 height 29
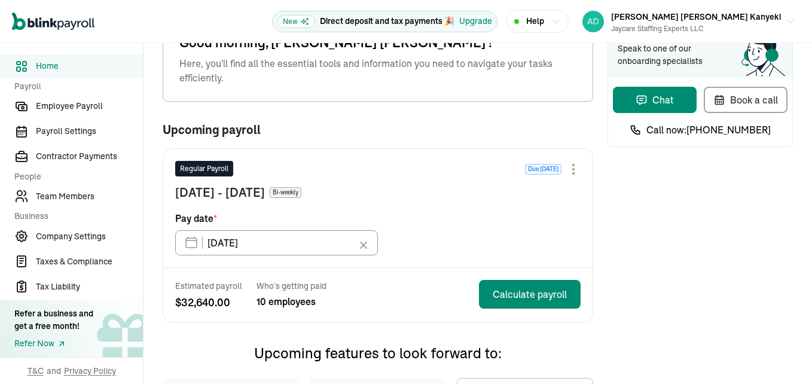
scroll to position [120, 0]
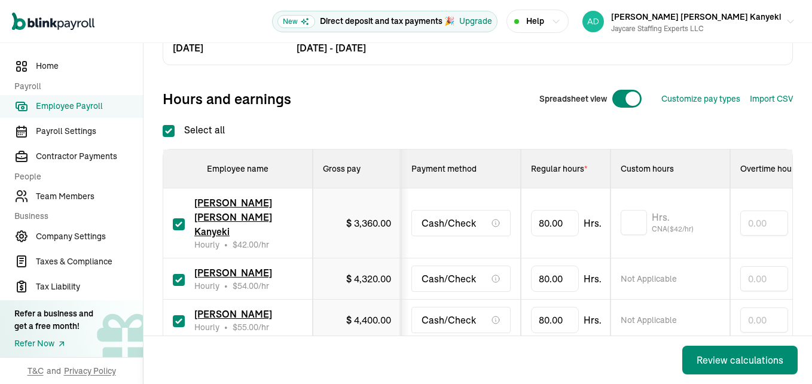
scroll to position [120, 0]
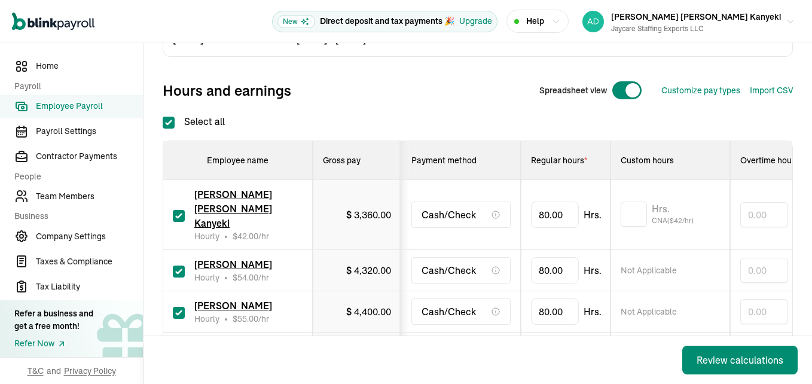
click at [179, 265] on input "checkbox" at bounding box center [179, 271] width 12 height 12
checkbox input "false"
type input "0.00"
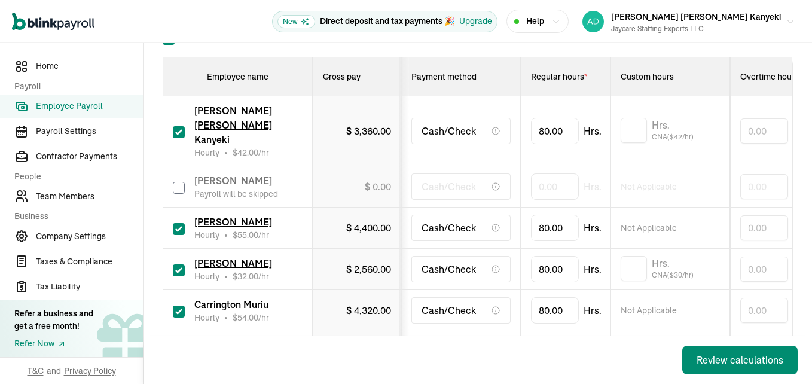
scroll to position [299, 0]
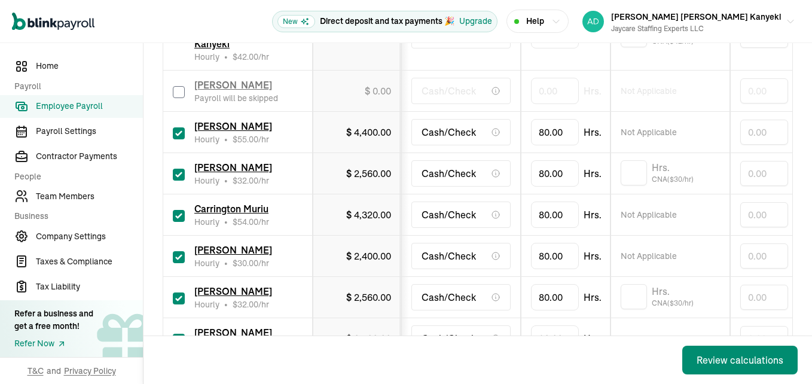
click at [176, 169] on input "checkbox" at bounding box center [179, 175] width 12 height 12
checkbox input "false"
type input "0.00"
click at [180, 210] on input "checkbox" at bounding box center [179, 216] width 12 height 12
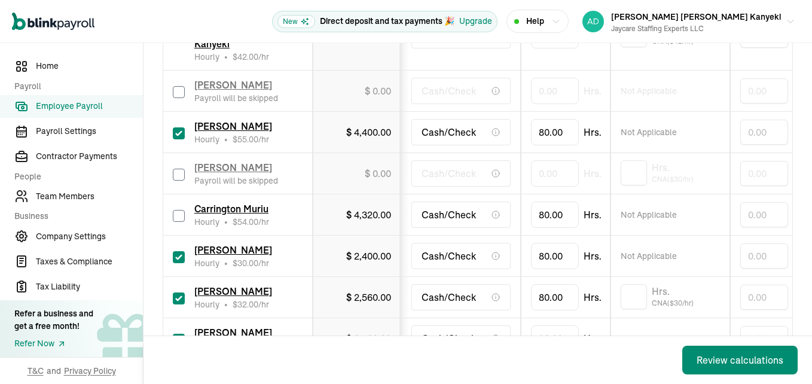
checkbox input "false"
type input "0.00"
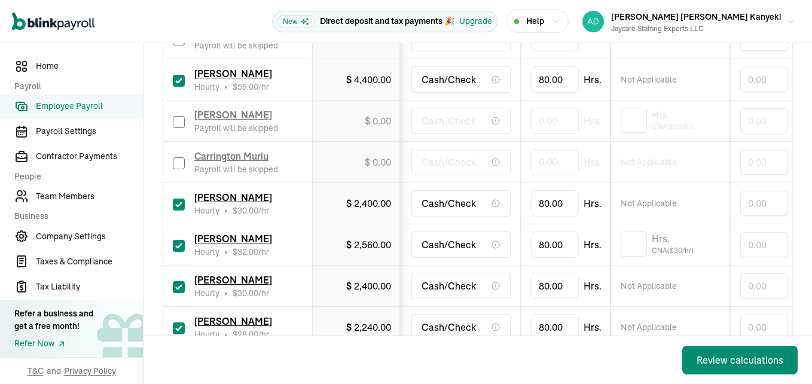
scroll to position [419, 0]
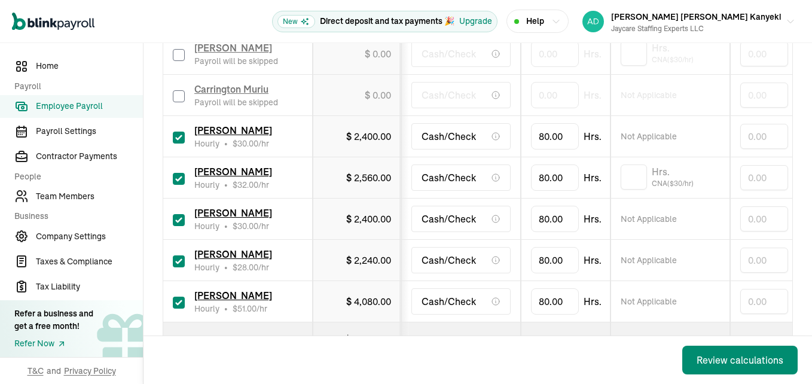
click at [178, 255] on input "checkbox" at bounding box center [179, 261] width 12 height 12
checkbox input "false"
type input "0.00"
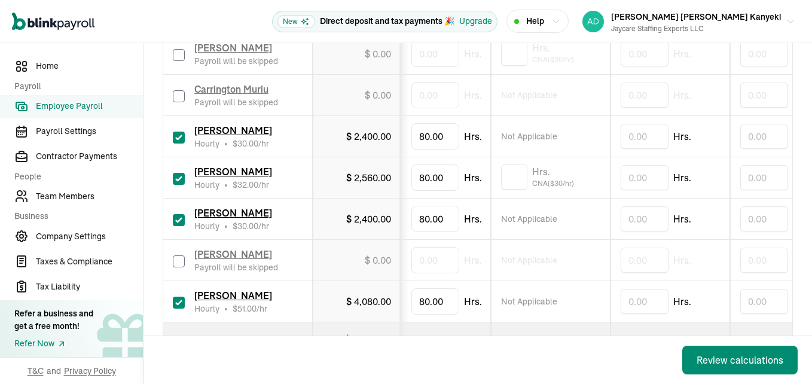
scroll to position [0, 121]
type input "8"
type input "20"
type input "8"
type input "24"
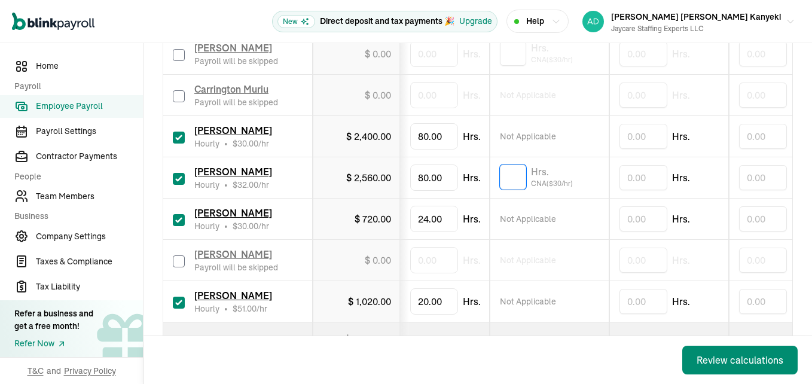
click at [518, 164] on input "text" at bounding box center [513, 176] width 26 height 25
type input "8"
click at [509, 164] on input "text" at bounding box center [513, 176] width 26 height 25
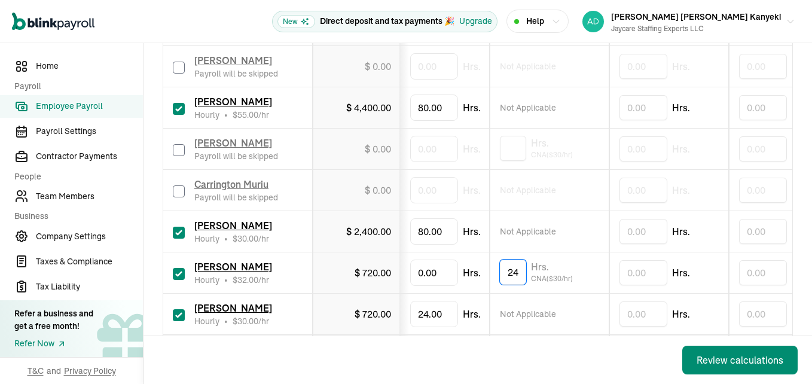
scroll to position [319, 0]
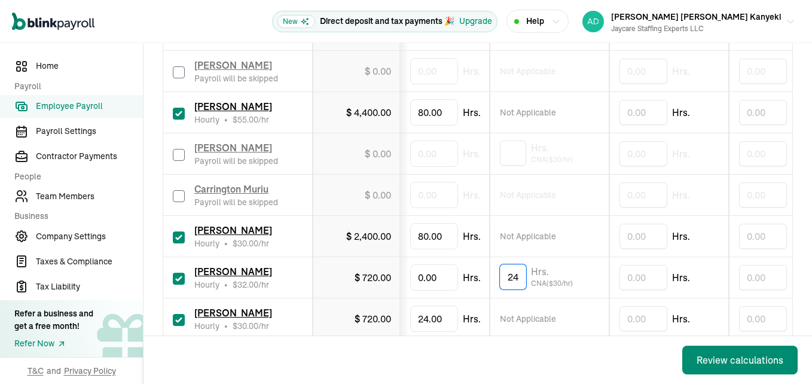
type input "24"
type input "8"
type input "32"
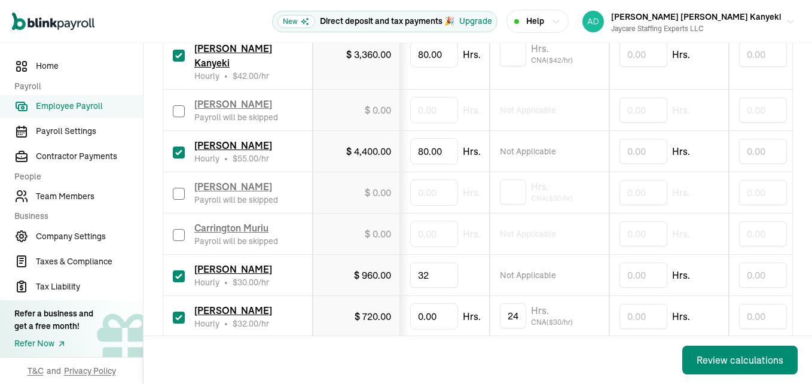
scroll to position [259, 0]
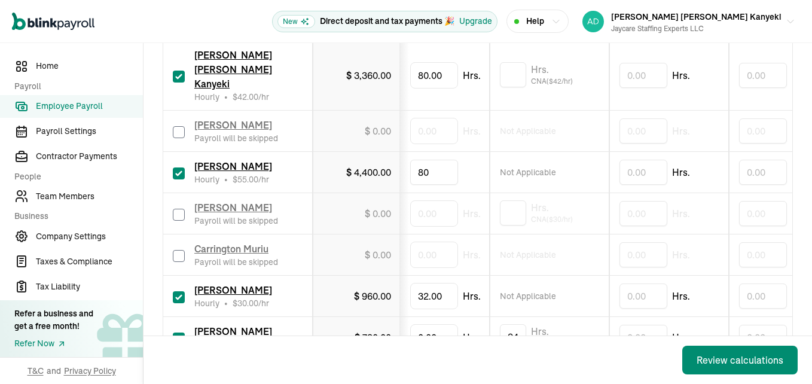
type input "8"
type input "78"
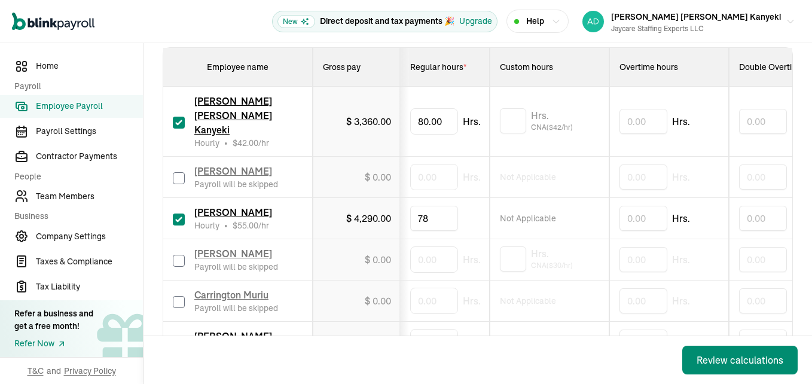
scroll to position [199, 0]
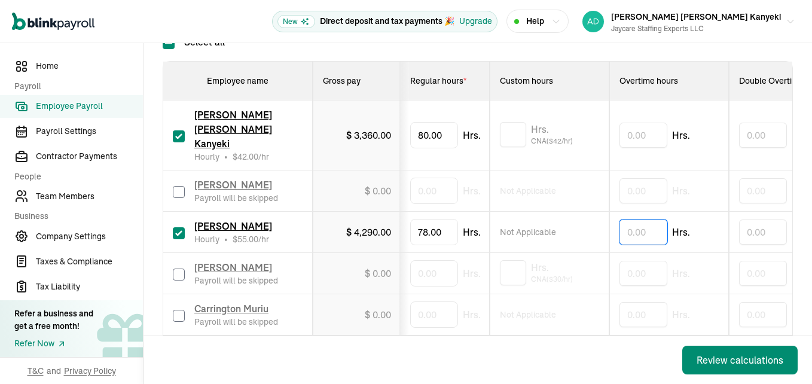
click at [633, 219] on input "text" at bounding box center [643, 231] width 48 height 25
type input "13.45"
click at [637, 123] on input "text" at bounding box center [643, 135] width 48 height 25
click at [518, 122] on input "text" at bounding box center [513, 134] width 26 height 25
click at [646, 123] on input "9.55" at bounding box center [643, 135] width 48 height 25
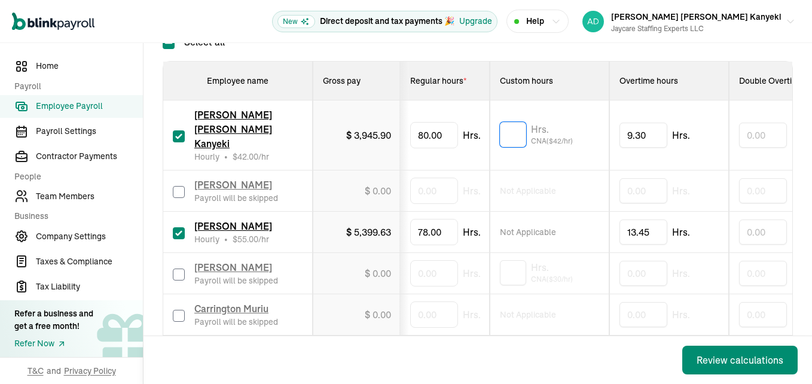
click at [511, 123] on input "text" at bounding box center [513, 134] width 26 height 25
click at [654, 123] on input "9.30" at bounding box center [643, 135] width 48 height 25
type input "9.55"
click at [508, 122] on input "text" at bounding box center [513, 134] width 26 height 25
click at [579, 86] on div "Custom hours" at bounding box center [549, 81] width 99 height 12
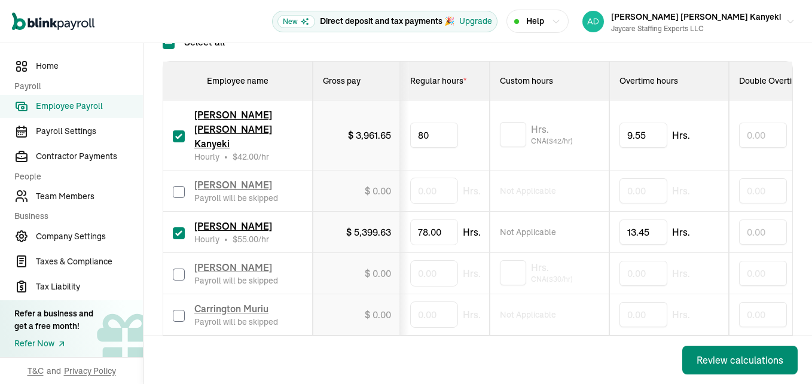
type input "8"
type input "18"
click at [509, 123] on input "text" at bounding box center [513, 134] width 26 height 25
type input "16"
click at [582, 97] on th "Custom hours" at bounding box center [550, 81] width 120 height 39
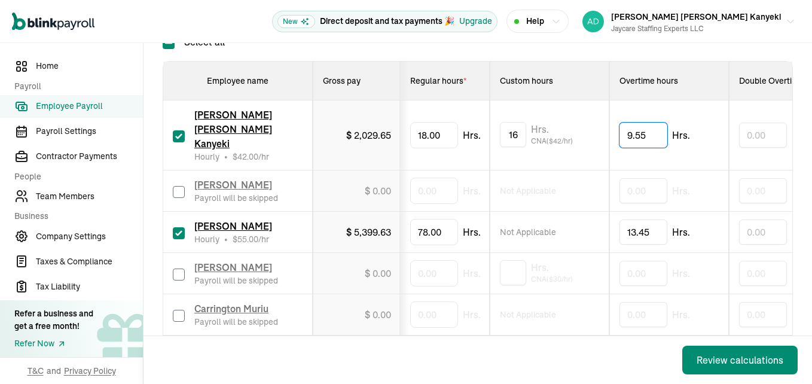
click at [640, 123] on input "9.55" at bounding box center [643, 135] width 48 height 25
click at [652, 123] on input "9.55" at bounding box center [643, 135] width 48 height 25
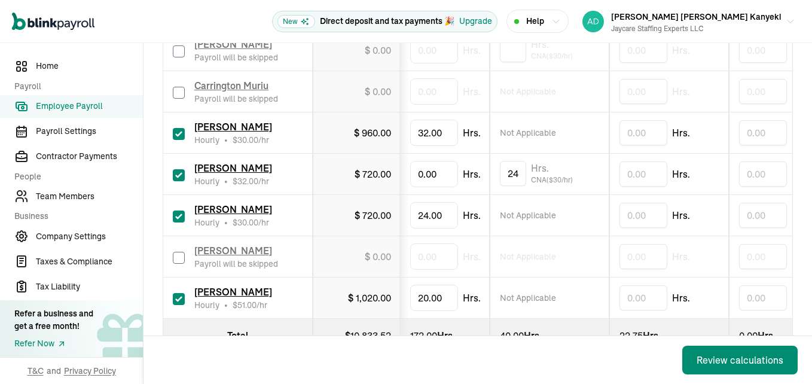
scroll to position [438, 0]
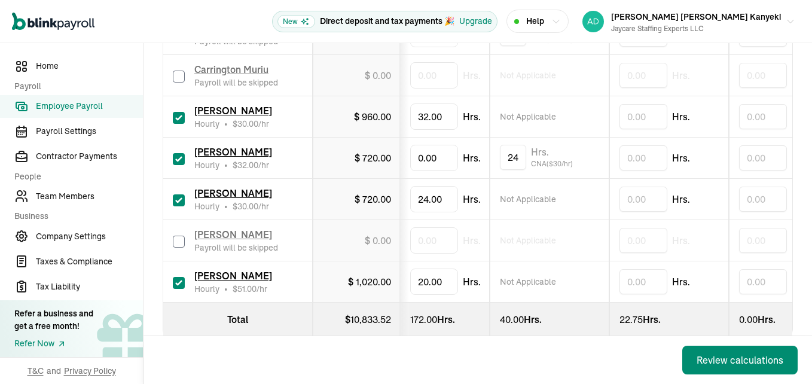
type input "9.30"
click at [605, 319] on div "Pay date Sep 19, 25 Pay period Aug 31, 25 - Sep 13, 25 Hours and earnings Sprea…" at bounding box center [478, 35] width 630 height 697
click at [720, 360] on div "Review calculations" at bounding box center [740, 360] width 87 height 14
type input "0"
click at [604, 372] on div "Back Review calculations" at bounding box center [478, 360] width 668 height 48
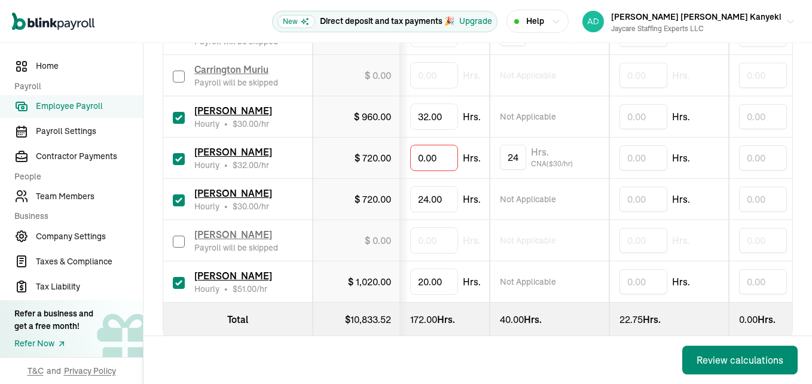
click at [244, 146] on span "[PERSON_NAME]" at bounding box center [233, 152] width 78 height 12
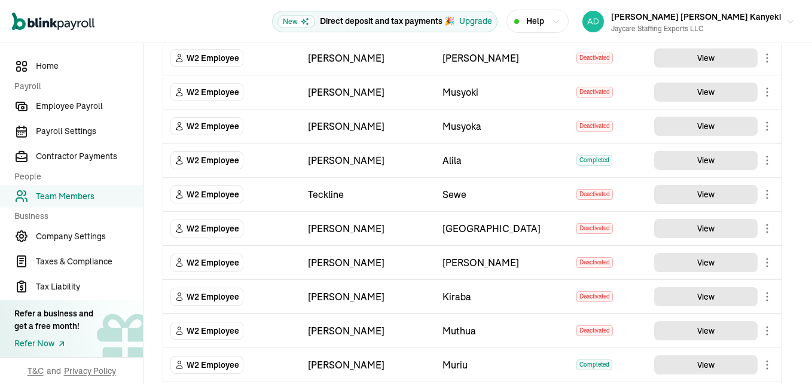
scroll to position [538, 0]
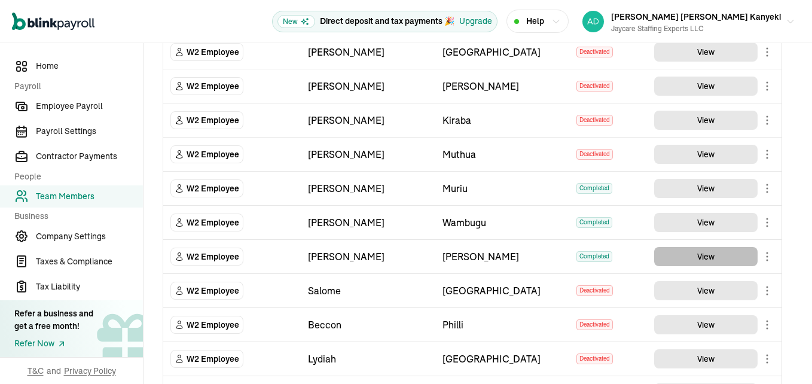
click at [691, 253] on button "View" at bounding box center [705, 256] width 103 height 19
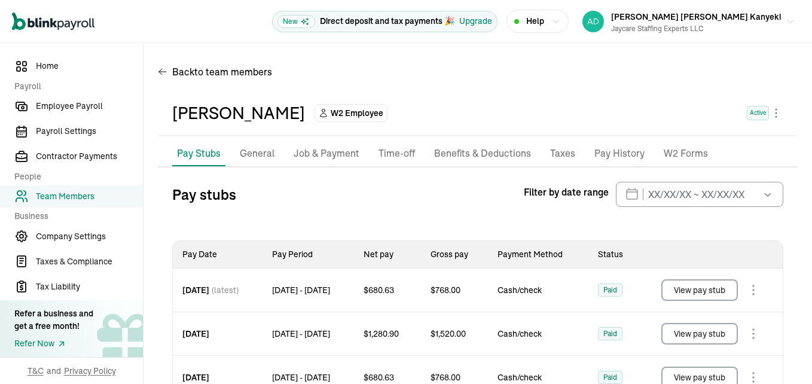
click at [343, 154] on p "Job & Payment" at bounding box center [327, 154] width 66 height 16
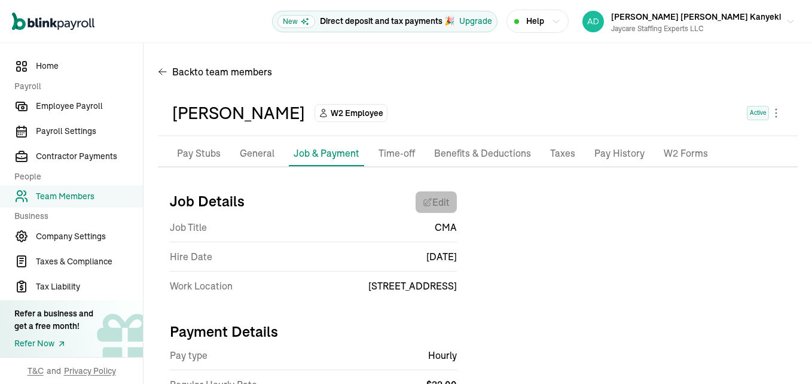
select select "[STREET_ADDRESS]"
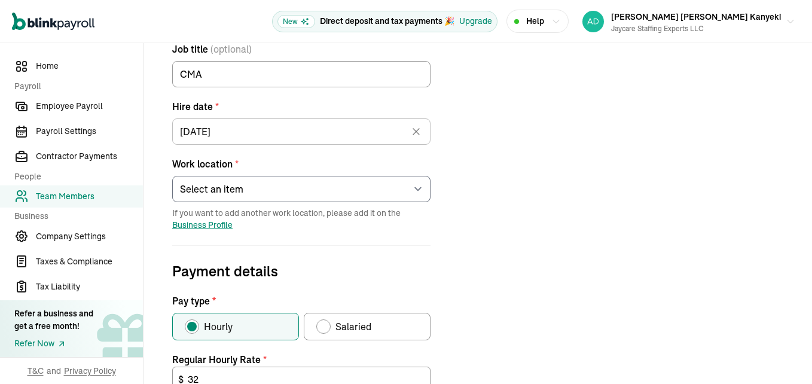
scroll to position [179, 0]
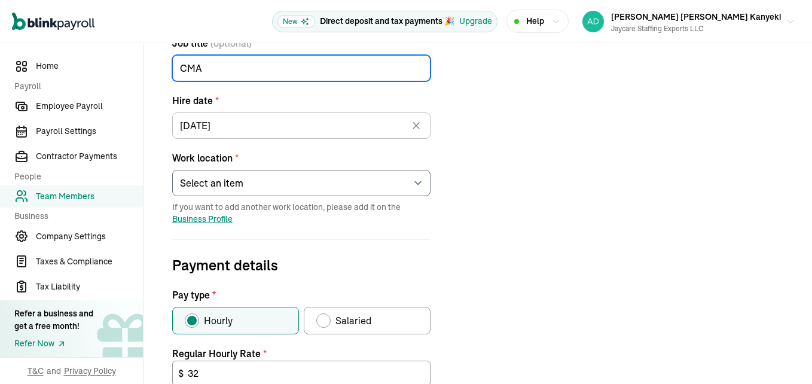
click at [200, 64] on input "CMA" at bounding box center [301, 68] width 258 height 26
click at [193, 68] on input "CMA" at bounding box center [301, 68] width 258 height 26
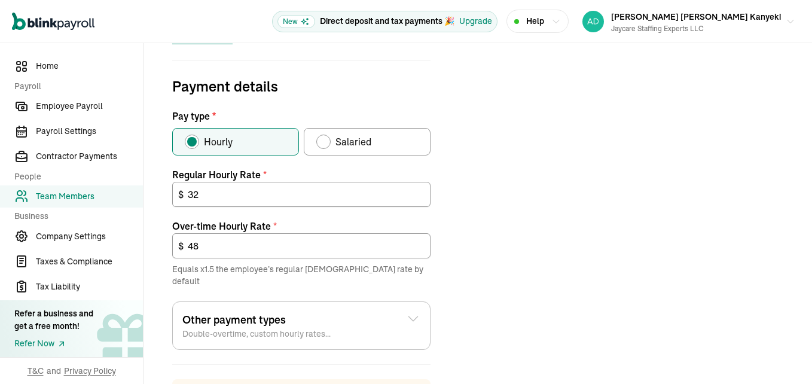
scroll to position [359, 0]
type input "CNA"
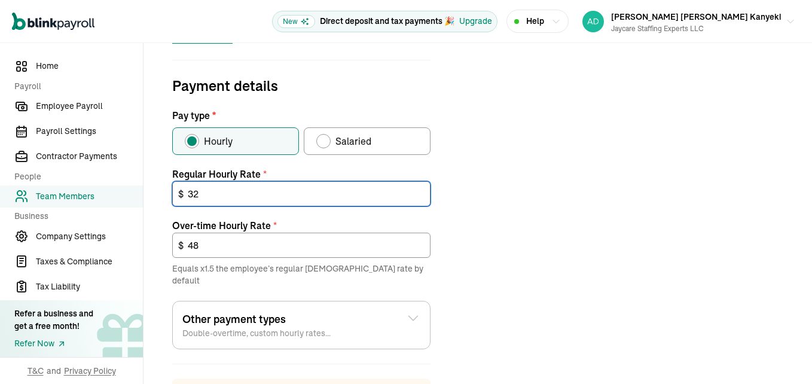
click at [203, 194] on input "32" at bounding box center [301, 193] width 258 height 25
type input "30"
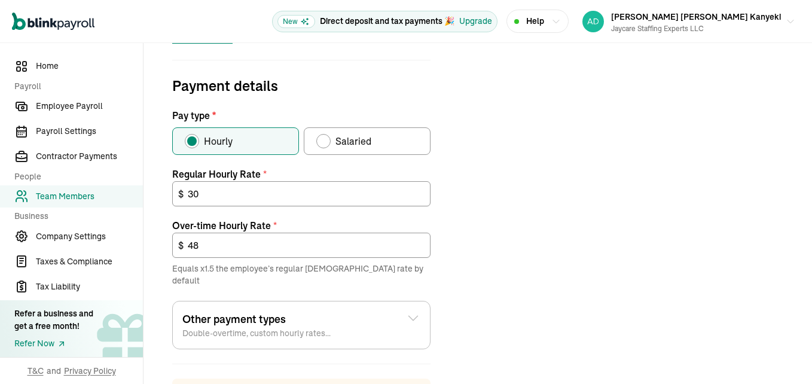
click at [494, 233] on div "Job details Job title (optional) CNA Hire date * [DATE] [DATE] Mon Tue Wed Thu …" at bounding box center [478, 162] width 640 height 678
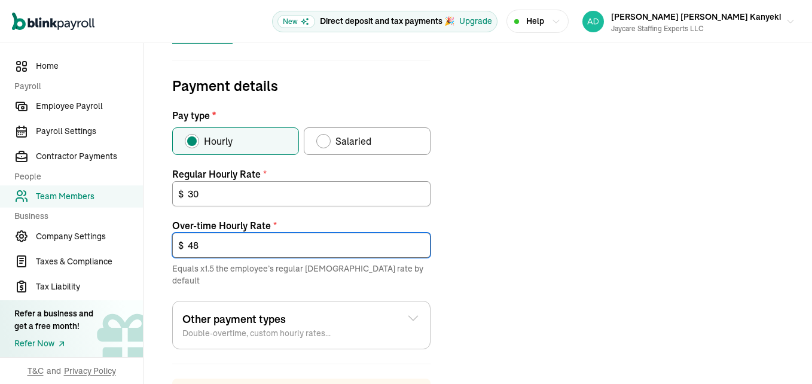
click at [245, 253] on input "48" at bounding box center [301, 245] width 258 height 25
type input "45"
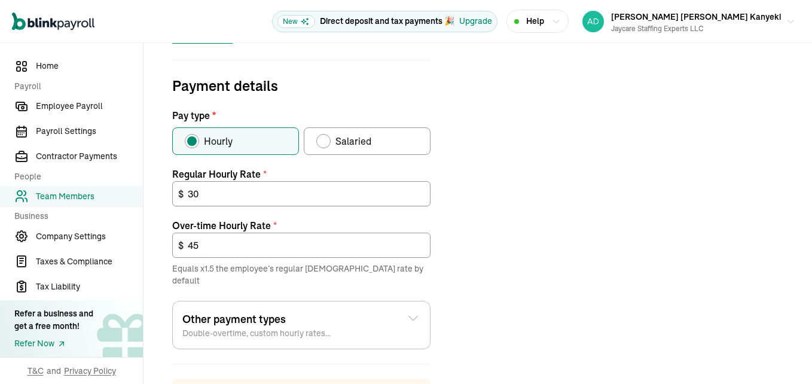
click at [455, 236] on div "Job details Job title (optional) CNA Hire date * [DATE] [DATE] Mon Tue Wed Thu …" at bounding box center [478, 162] width 640 height 678
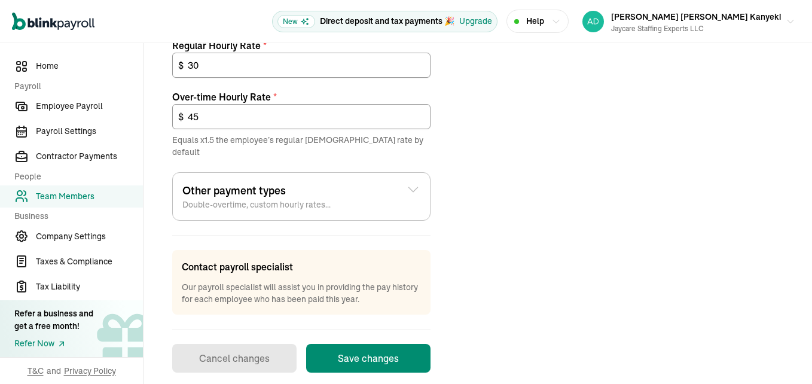
scroll to position [490, 0]
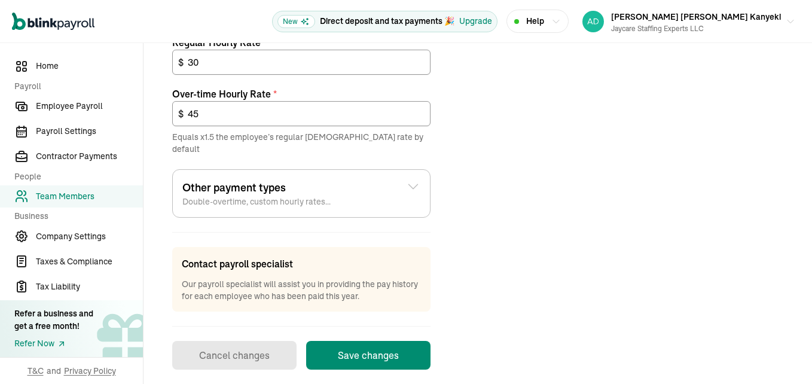
click at [411, 179] on icon at bounding box center [413, 186] width 14 height 14
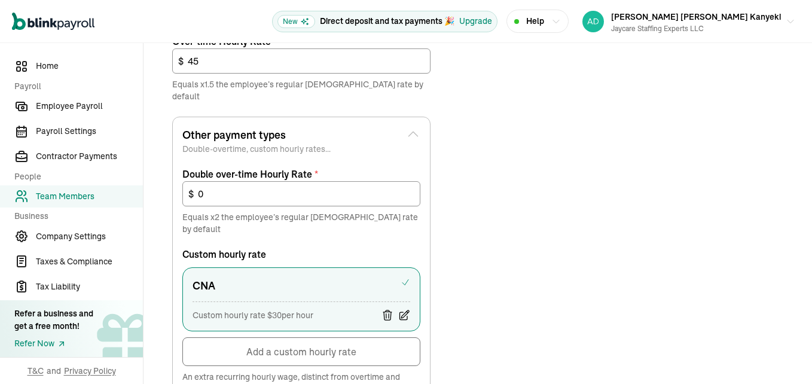
scroll to position [610, 0]
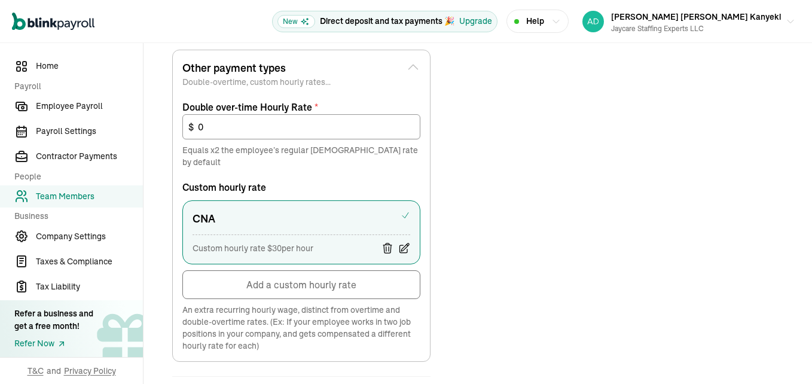
click at [403, 242] on icon at bounding box center [404, 248] width 12 height 12
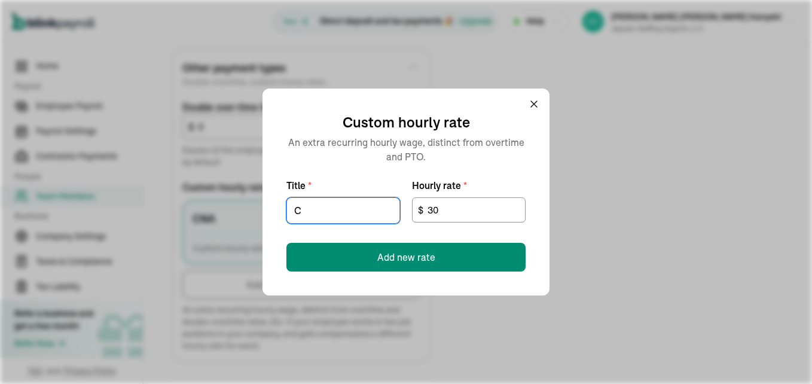
type input "CMA"
click at [460, 208] on input "30" at bounding box center [469, 209] width 114 height 25
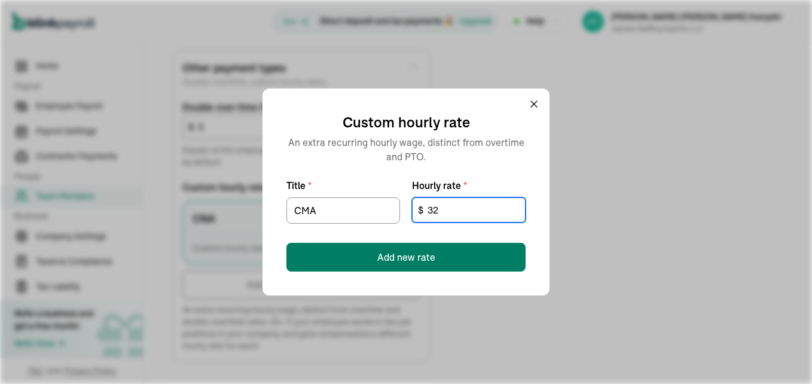
type input "32"
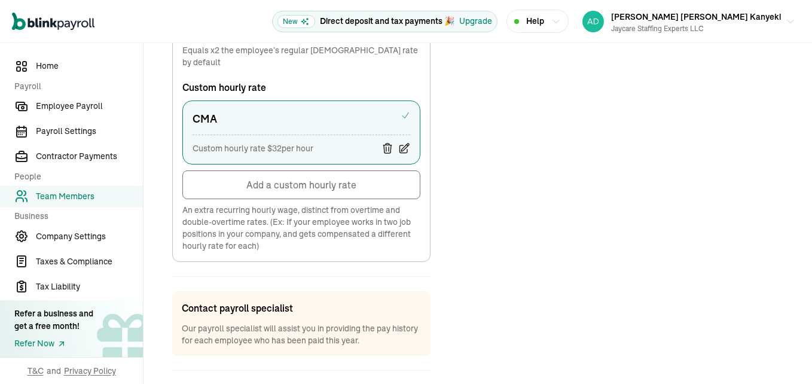
scroll to position [742, 0]
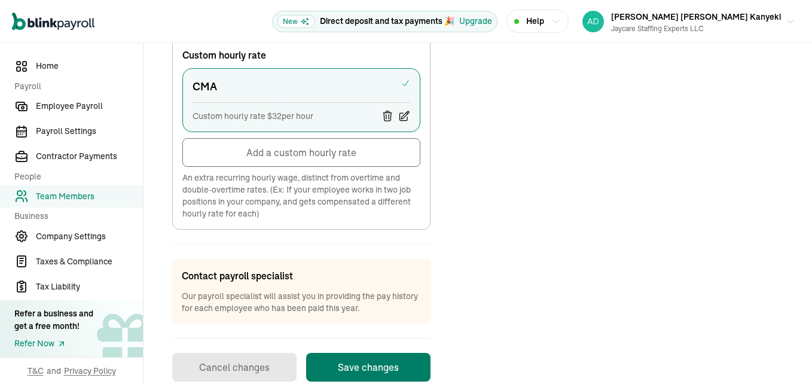
click at [374, 353] on button "Save changes" at bounding box center [368, 367] width 124 height 29
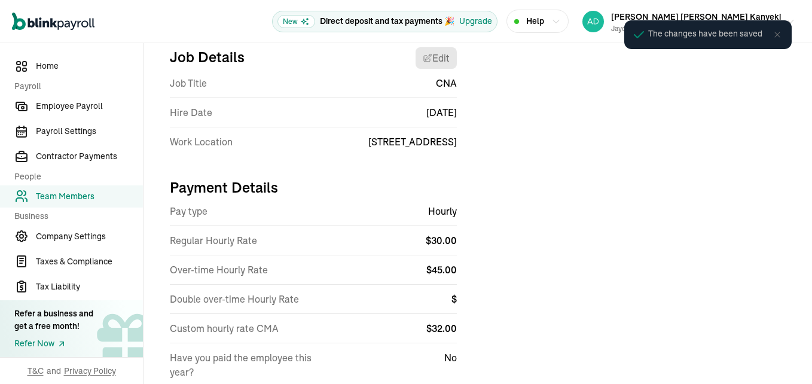
scroll to position [141, 0]
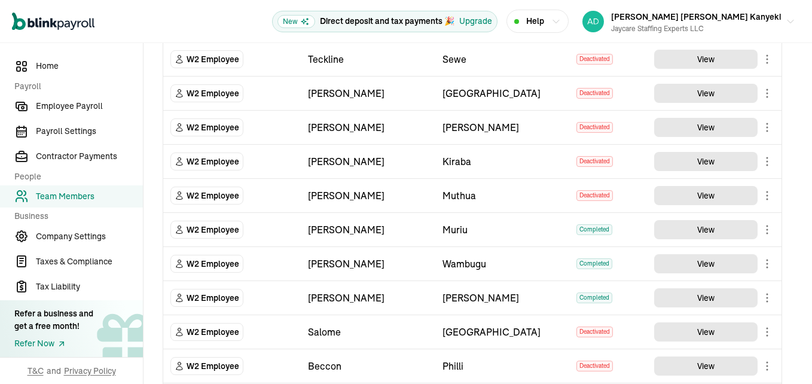
scroll to position [538, 0]
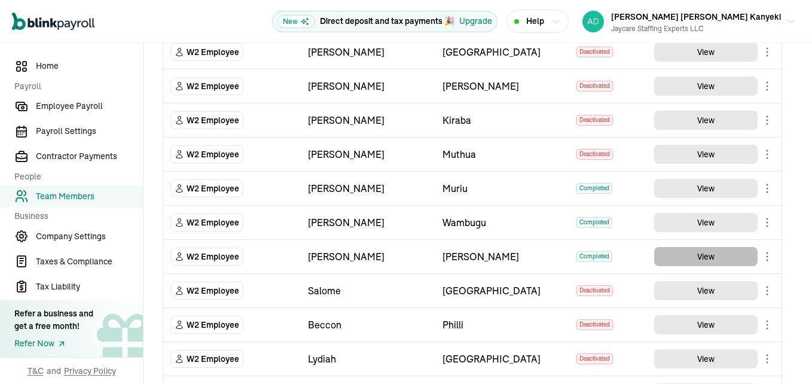
click at [691, 253] on button "View" at bounding box center [705, 256] width 103 height 19
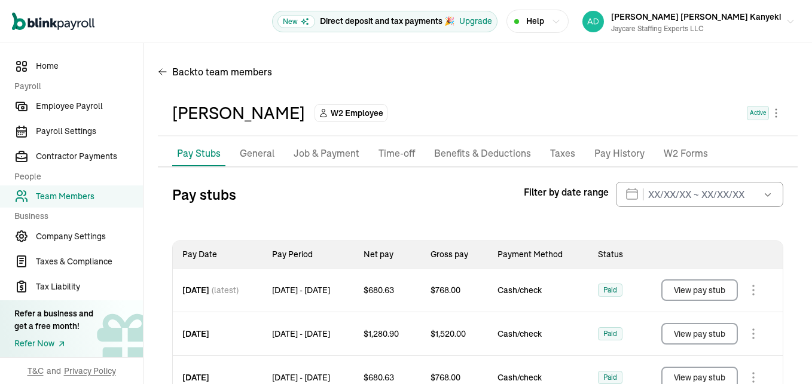
click at [343, 154] on p "Job & Payment" at bounding box center [327, 154] width 66 height 16
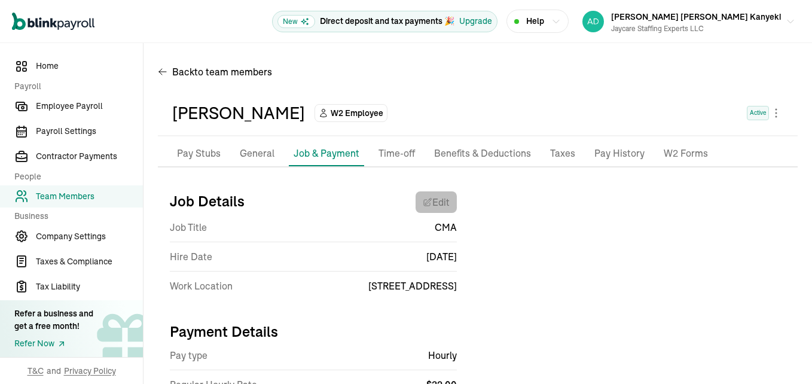
select select "[STREET_ADDRESS]"
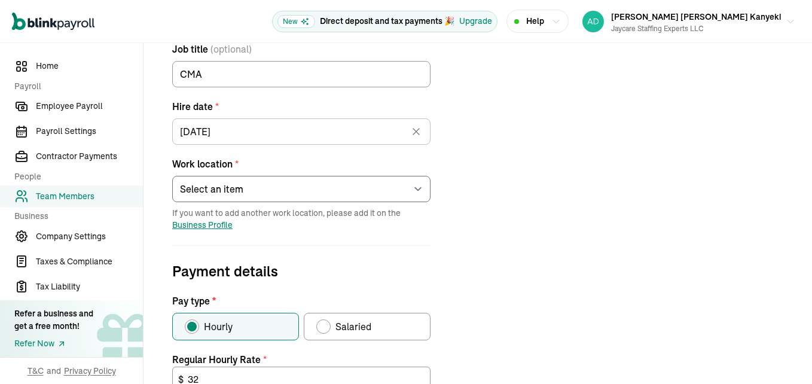
scroll to position [179, 0]
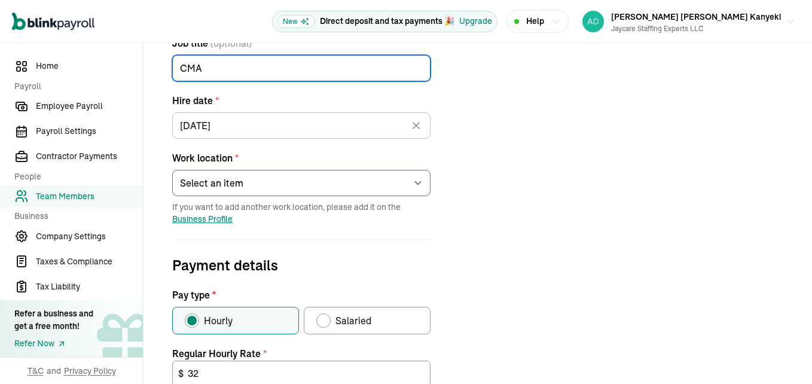
click at [200, 64] on input "CMA" at bounding box center [301, 68] width 258 height 26
click at [193, 68] on input "CMA" at bounding box center [301, 68] width 258 height 26
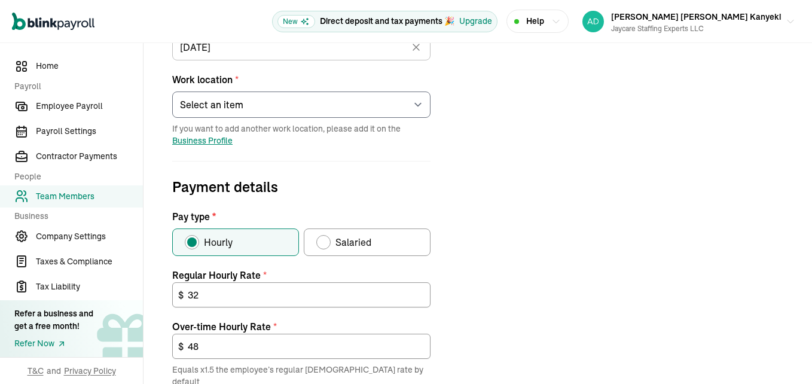
scroll to position [359, 0]
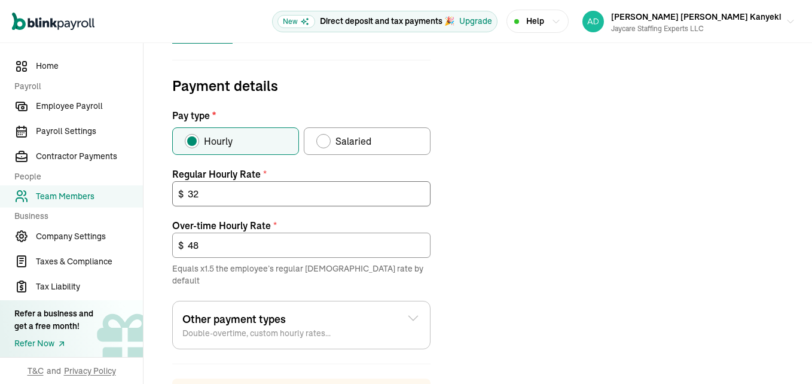
type input "CNA"
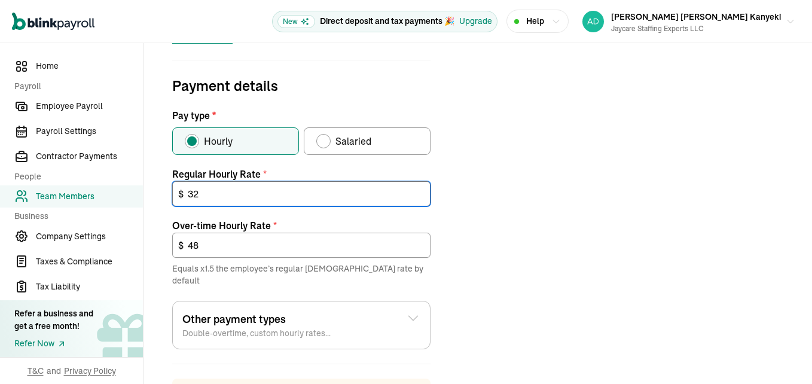
click at [203, 194] on input "32" at bounding box center [301, 193] width 258 height 25
type input "30"
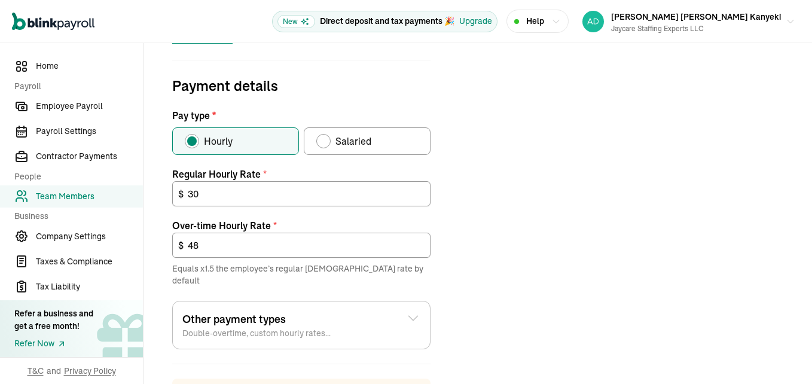
click at [494, 233] on div "Job details Job title (optional) CNA Hire date * [DATE] [DATE] Mon Tue Wed Thu …" at bounding box center [478, 162] width 640 height 678
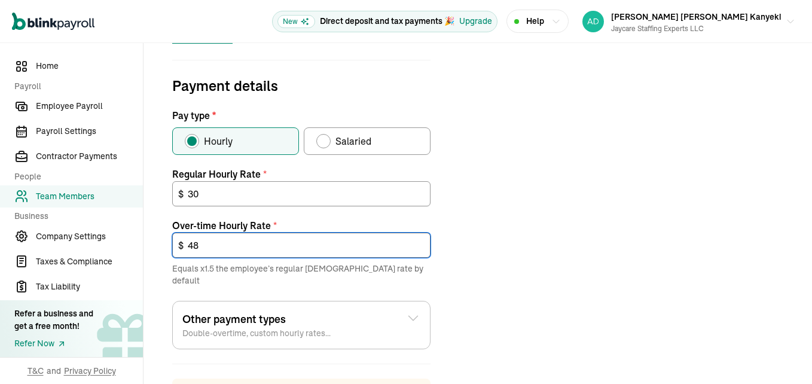
click at [245, 253] on input "48" at bounding box center [301, 245] width 258 height 25
type input "45"
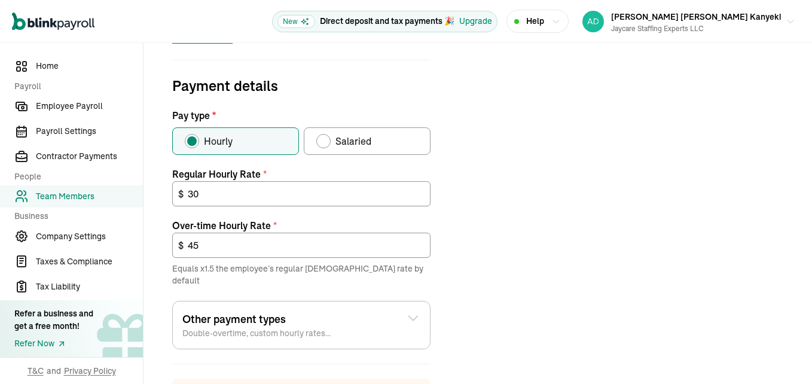
click at [455, 236] on div "Job details Job title (optional) CNA Hire date * [DATE] [DATE] Mon Tue Wed Thu …" at bounding box center [478, 162] width 640 height 678
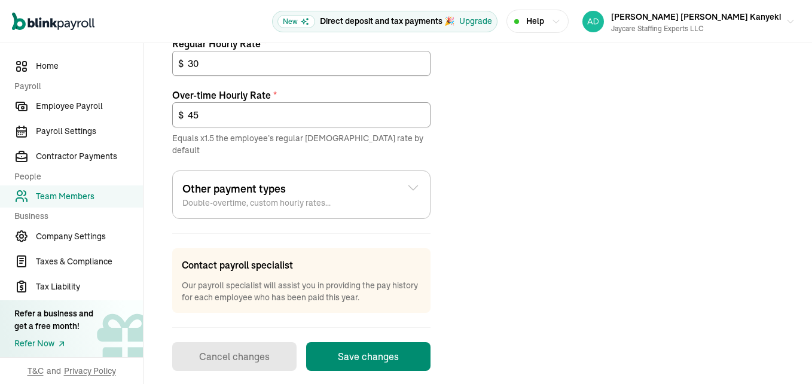
scroll to position [490, 0]
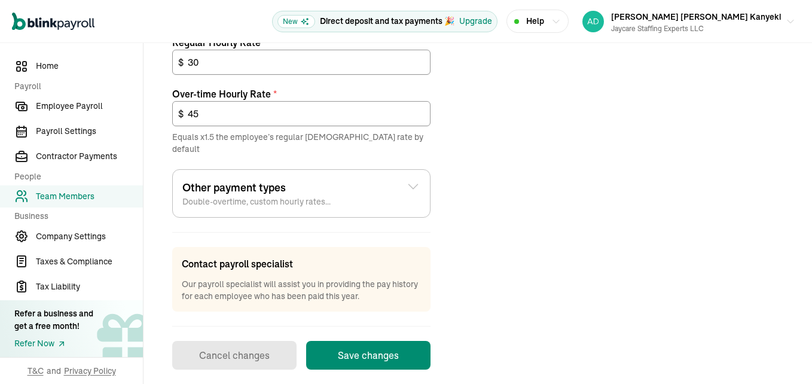
click at [411, 179] on icon at bounding box center [413, 186] width 14 height 14
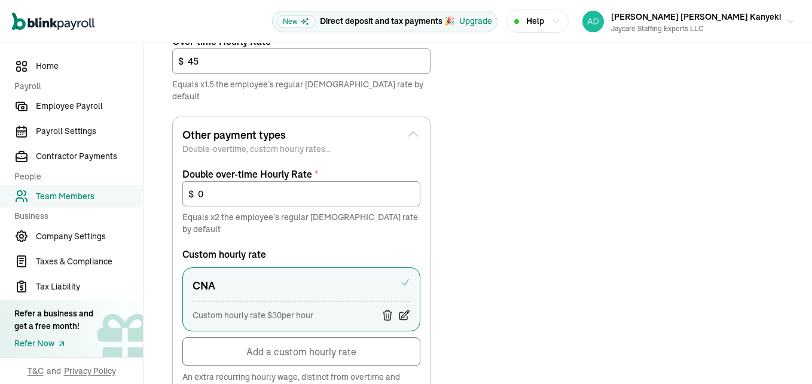
scroll to position [610, 0]
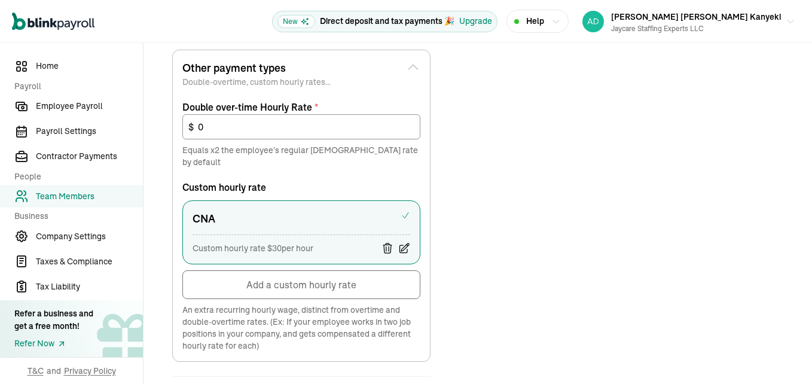
click at [403, 242] on icon at bounding box center [404, 248] width 12 height 12
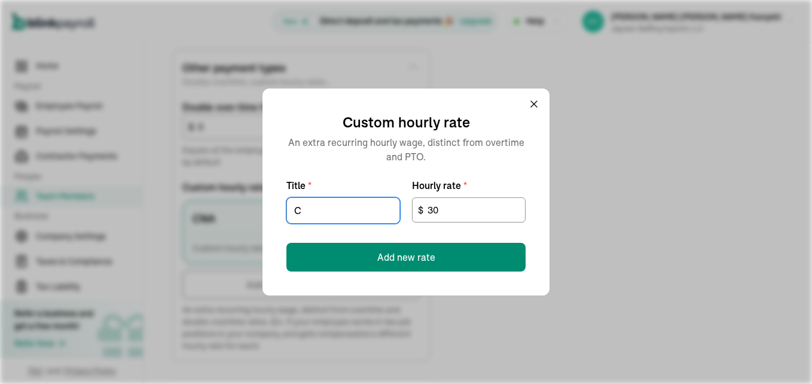
type input "CMA"
click at [460, 208] on input "30" at bounding box center [469, 209] width 114 height 25
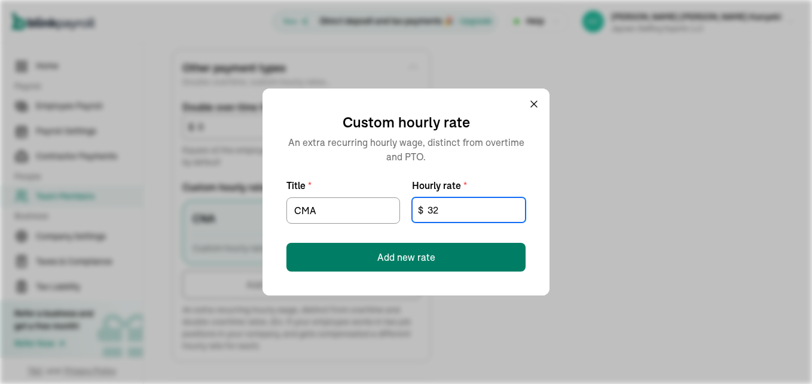
type input "32"
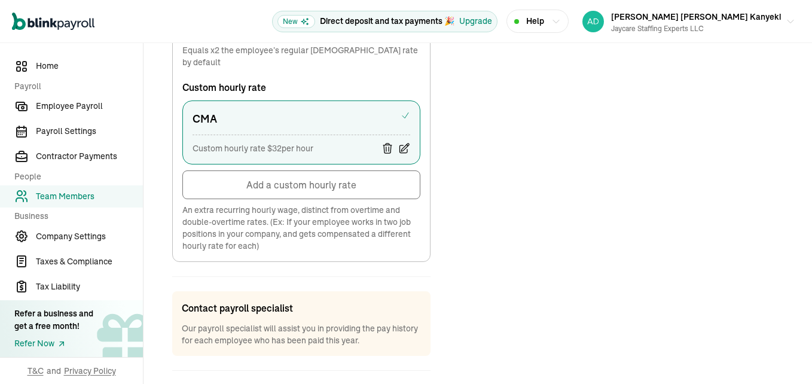
scroll to position [742, 0]
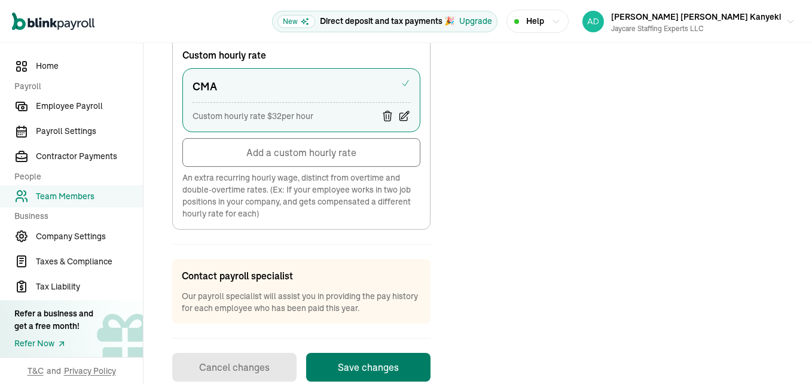
click at [374, 353] on button "Save changes" at bounding box center [368, 367] width 124 height 29
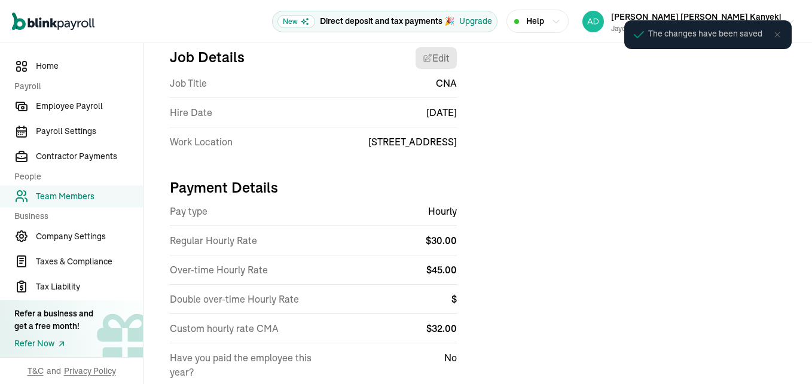
scroll to position [141, 0]
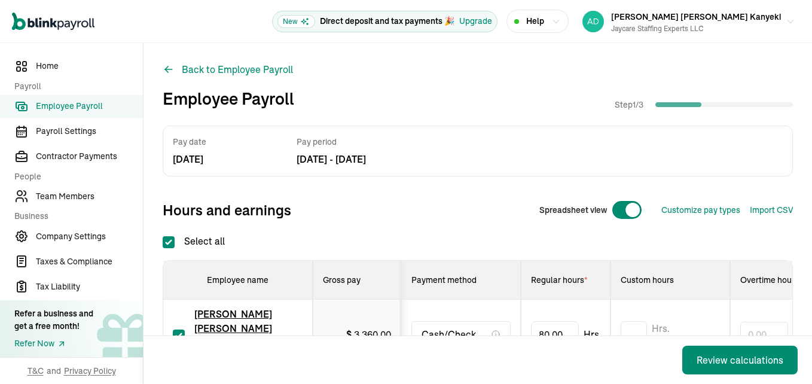
checkbox input "true"
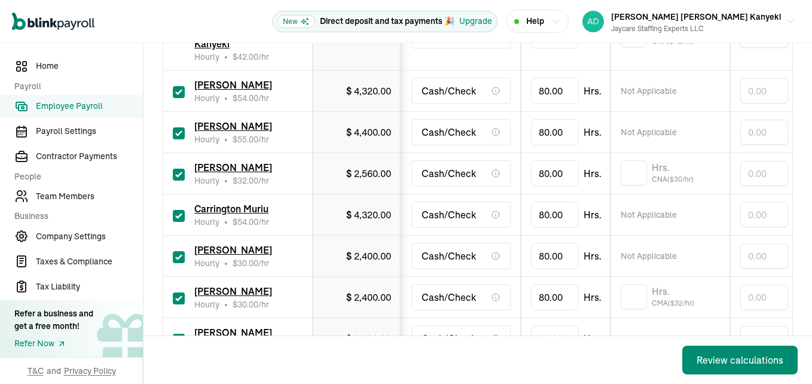
click at [177, 86] on input "checkbox" at bounding box center [179, 92] width 12 height 12
checkbox input "false"
type input "0.00"
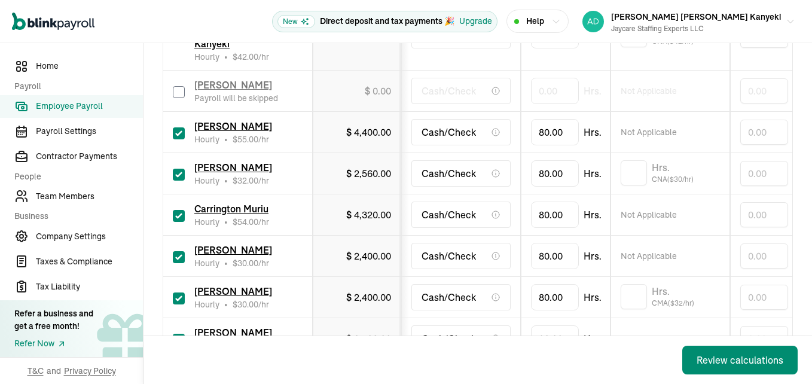
click at [179, 169] on input "checkbox" at bounding box center [179, 175] width 12 height 12
checkbox input "false"
type input "0.00"
drag, startPoint x: 182, startPoint y: 188, endPoint x: 182, endPoint y: 196, distance: 7.8
click at [182, 210] on input "checkbox" at bounding box center [179, 216] width 12 height 12
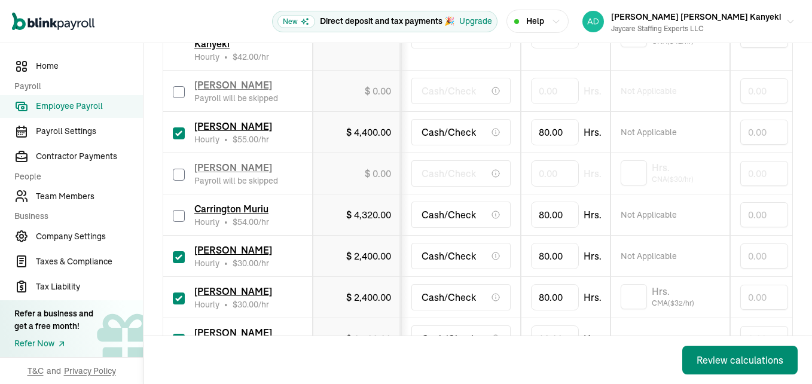
checkbox input "false"
type input "0.00"
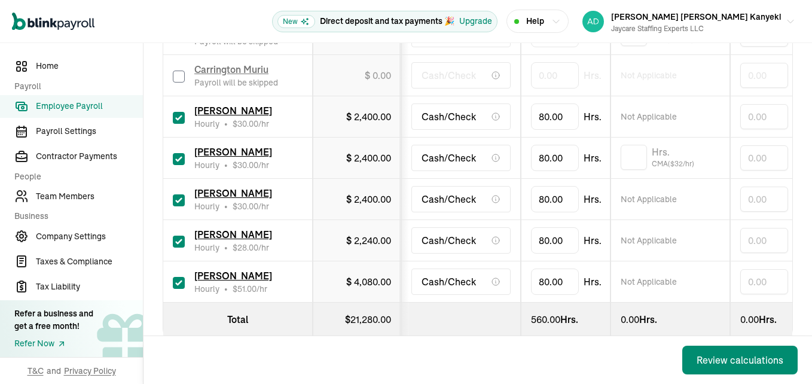
click at [180, 236] on input "checkbox" at bounding box center [179, 242] width 12 height 12
checkbox input "false"
type input "0.00"
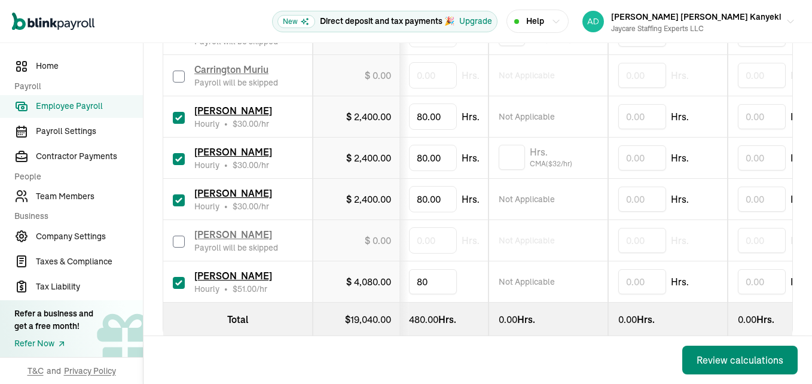
type input "8"
type input "20"
type input "8"
type input "24"
type input "8"
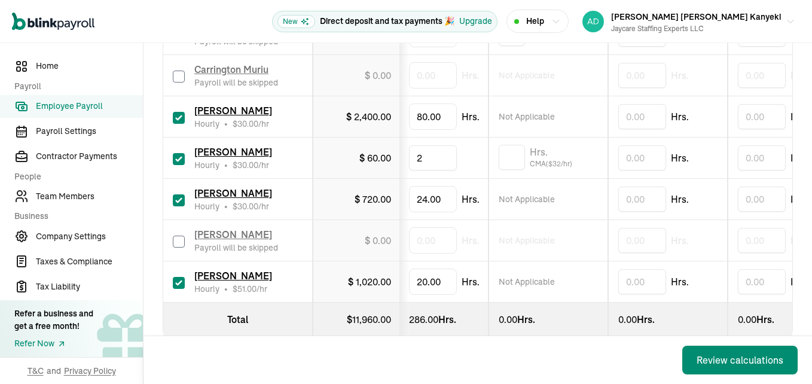
type input "24"
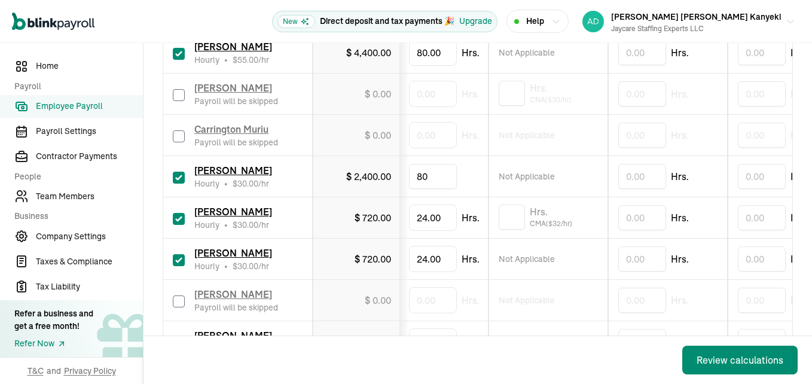
type input "8"
type input "32"
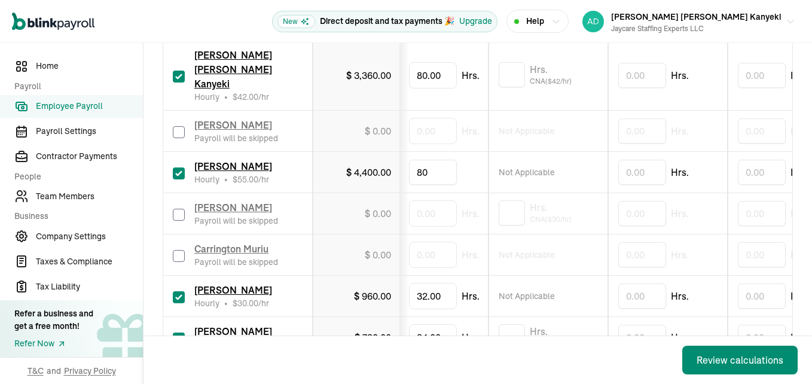
type input "8"
type input "78"
click at [646, 160] on input "text" at bounding box center [642, 172] width 48 height 25
type input "13.45"
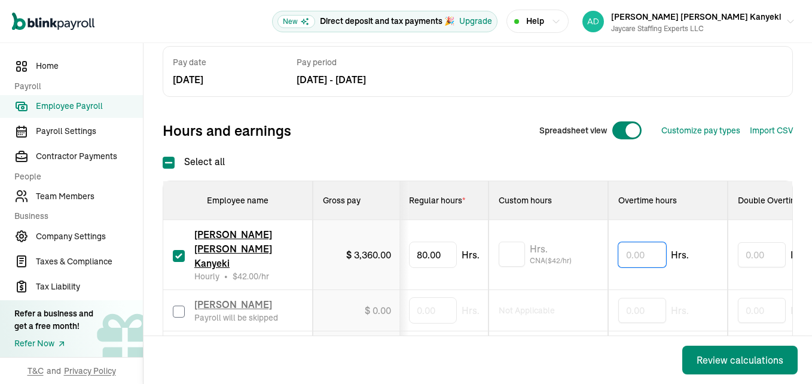
click at [639, 242] on input "text" at bounding box center [642, 254] width 48 height 25
type input "9.30"
type input "8"
type input "18"
click at [507, 242] on input "text" at bounding box center [512, 254] width 26 height 25
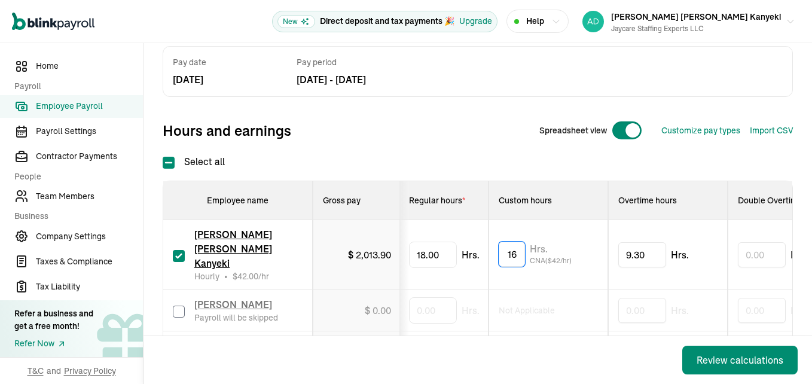
type input "16"
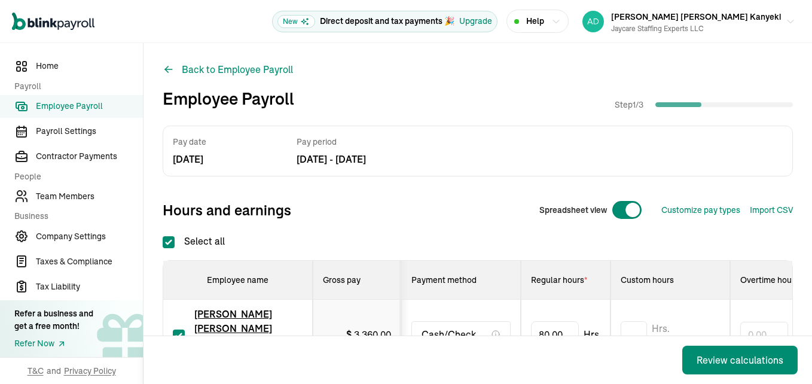
checkbox input "true"
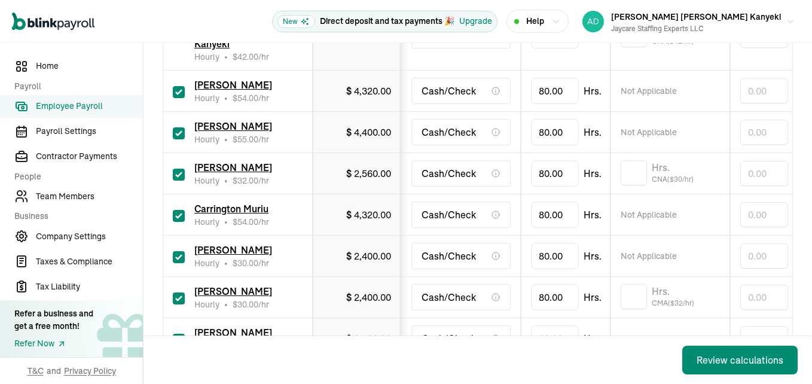
click at [177, 86] on input "checkbox" at bounding box center [179, 92] width 12 height 12
checkbox input "false"
type input "0.00"
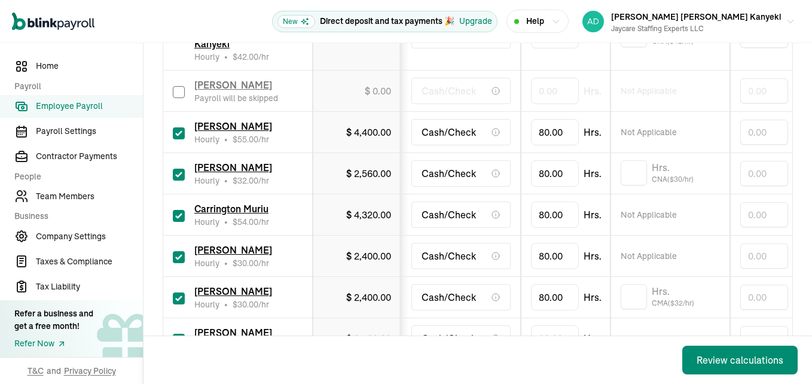
click at [179, 169] on input "checkbox" at bounding box center [179, 175] width 12 height 12
checkbox input "false"
type input "0.00"
drag, startPoint x: 182, startPoint y: 188, endPoint x: 182, endPoint y: 204, distance: 16.2
click at [182, 210] on input "checkbox" at bounding box center [179, 216] width 12 height 12
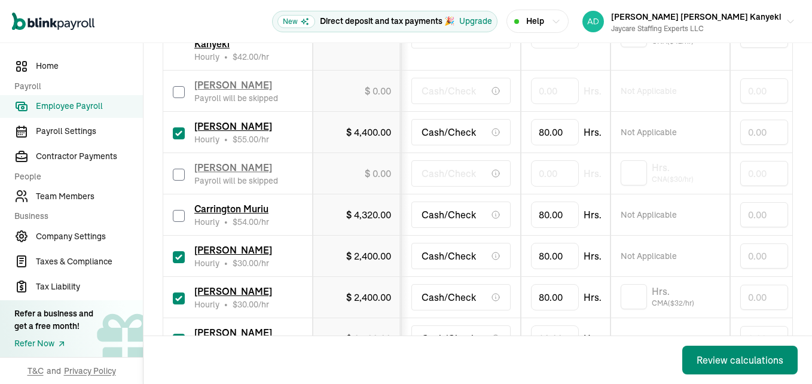
checkbox input "false"
type input "0.00"
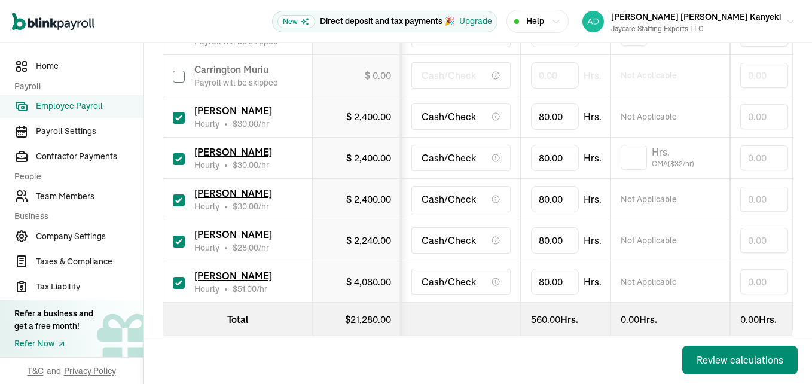
click at [180, 236] on input "checkbox" at bounding box center [179, 242] width 12 height 12
checkbox input "false"
type input "0.00"
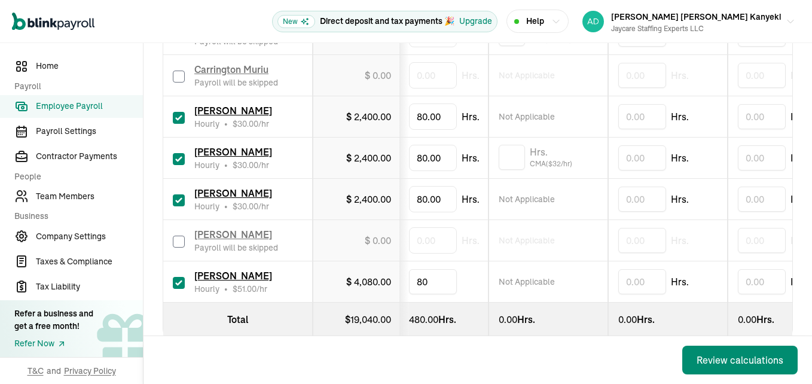
type input "8"
type input "20"
type input "8"
type input "24"
type input "8"
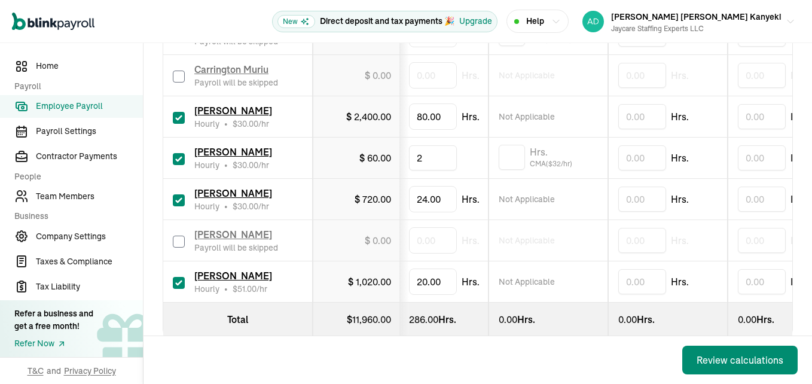
type input "24"
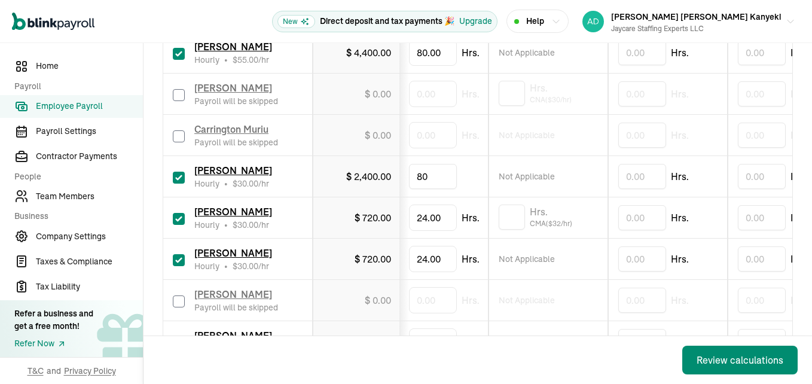
type input "8"
type input "32"
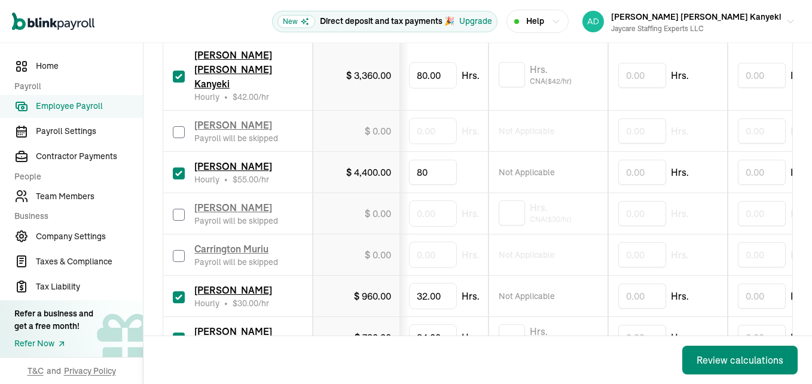
type input "8"
type input "78"
click at [646, 160] on input "text" at bounding box center [642, 172] width 48 height 25
type input "13.45"
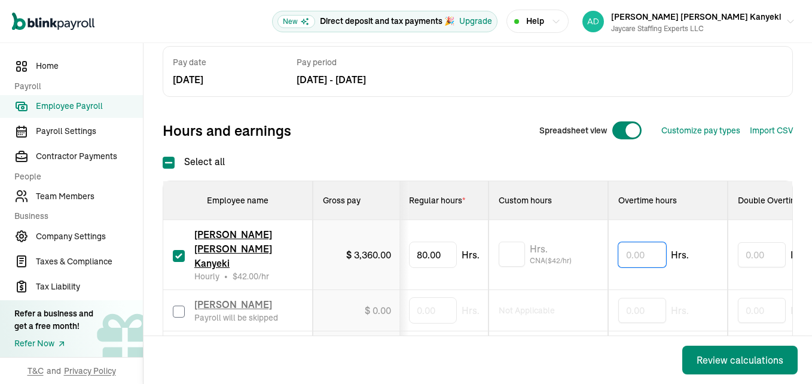
click at [639, 242] on input "text" at bounding box center [642, 254] width 48 height 25
type input "9.30"
type input "8"
type input "18"
click at [507, 242] on input "text" at bounding box center [512, 254] width 26 height 25
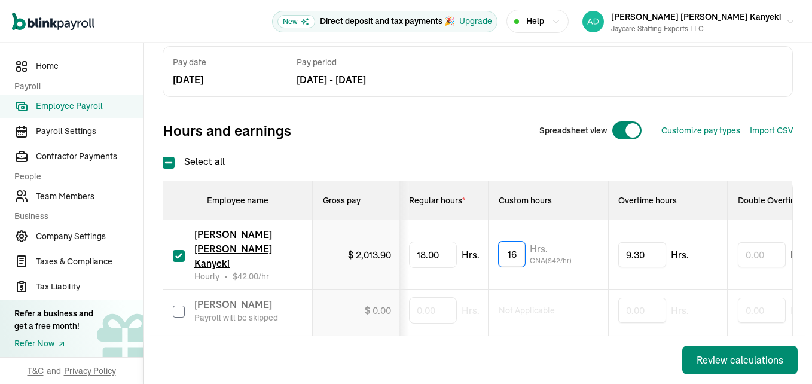
type input "16"
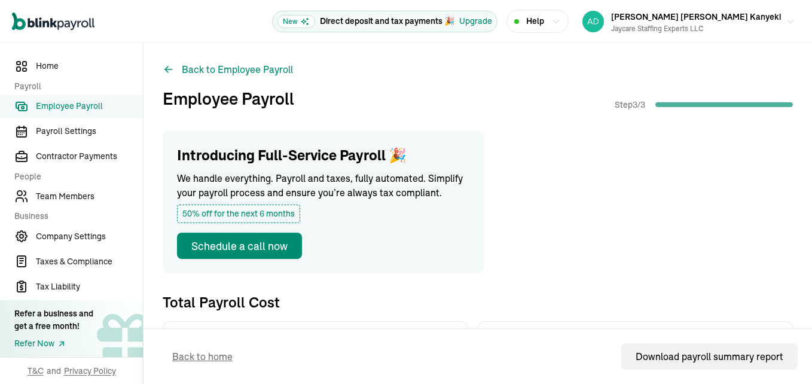
scroll to position [377, 0]
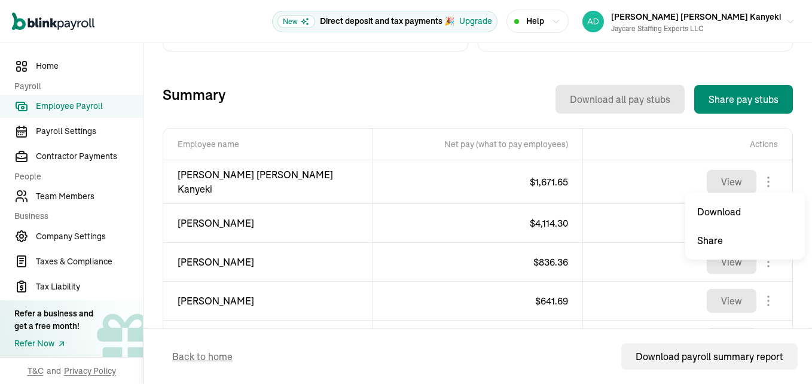
click at [760, 174] on body "Open main menu New Direct deposit and tax payments 🎉 Upgrade Help [PERSON_NAME]…" at bounding box center [406, 192] width 812 height 384
click at [764, 216] on body "Open main menu New Direct deposit and tax payments 🎉 Upgrade Help [PERSON_NAME]…" at bounding box center [406, 192] width 812 height 384
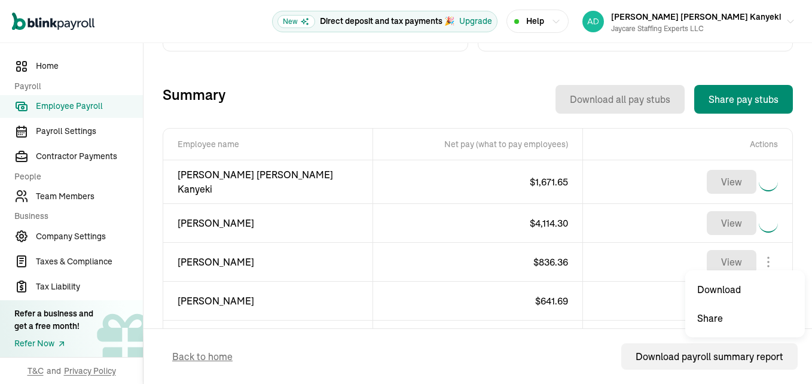
click at [756, 258] on body "Open main menu New Direct deposit and tax payments 🎉 Upgrade Help [PERSON_NAME]…" at bounding box center [406, 192] width 812 height 384
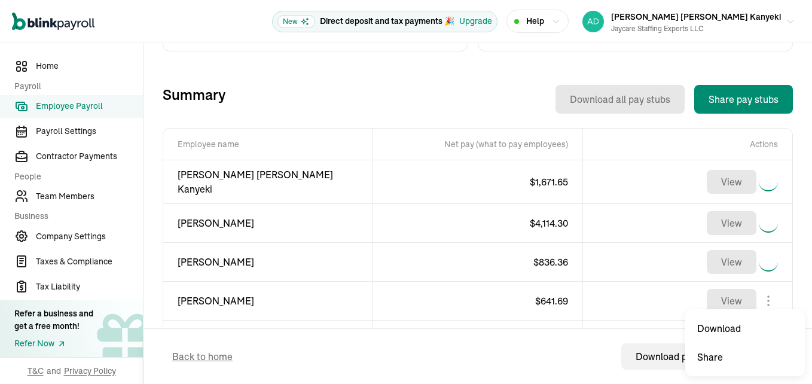
click at [762, 295] on body "Open main menu New Direct deposit and tax payments 🎉 Upgrade Help [PERSON_NAME]…" at bounding box center [406, 192] width 812 height 384
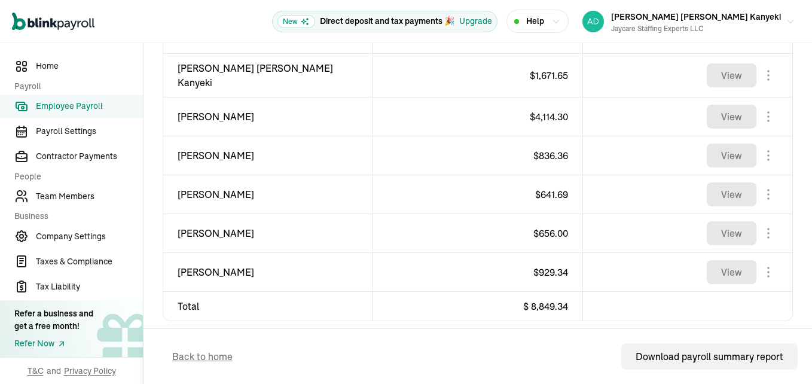
scroll to position [496, 0]
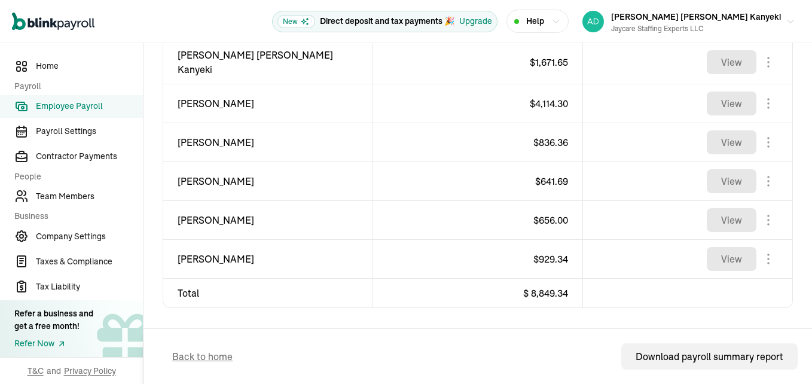
click at [759, 175] on body "Open main menu New Direct deposit and tax payments 🎉 Upgrade Help [PERSON_NAME]…" at bounding box center [406, 192] width 812 height 384
click at [758, 214] on body "Open main menu New Direct deposit and tax payments 🎉 Upgrade Help [PERSON_NAME]…" at bounding box center [406, 192] width 812 height 384
click at [758, 253] on body "Open main menu New Direct deposit and tax payments 🎉 Upgrade Help [PERSON_NAME]…" at bounding box center [406, 192] width 812 height 384
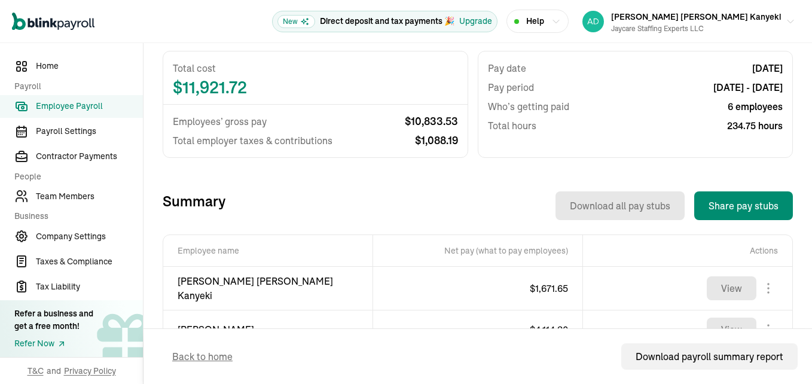
scroll to position [257, 0]
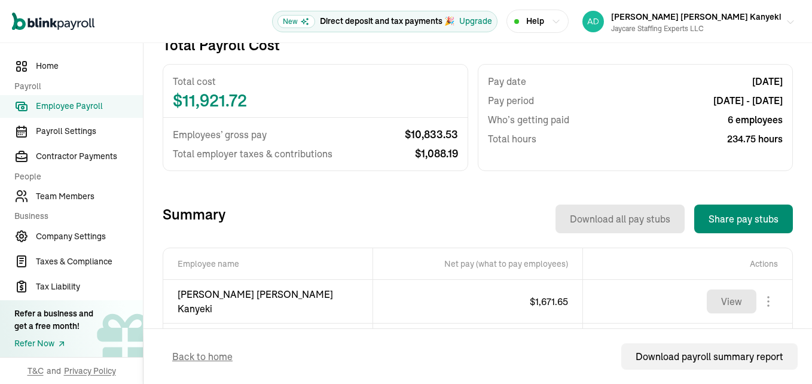
click at [786, 19] on icon "button" at bounding box center [791, 22] width 10 height 10
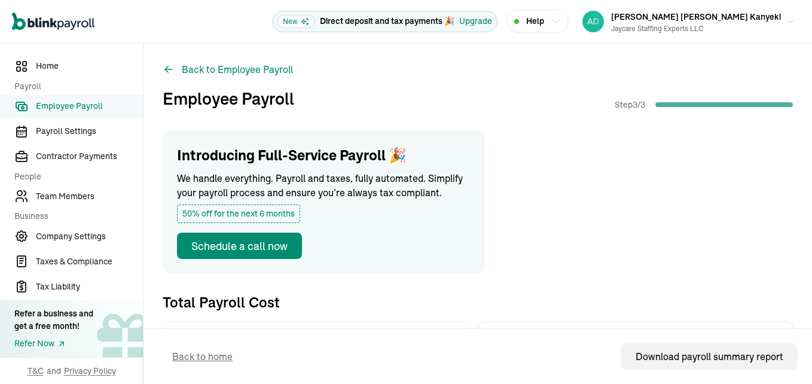
scroll to position [377, 0]
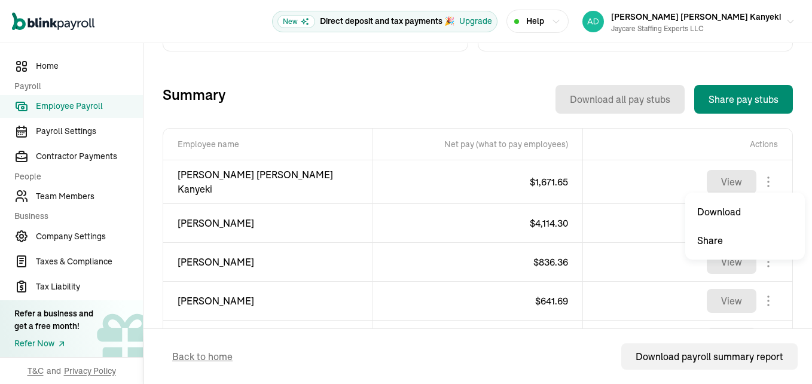
click at [760, 174] on body "Open main menu New Direct deposit and tax payments 🎉 Upgrade Help [PERSON_NAME]…" at bounding box center [406, 192] width 812 height 384
click at [764, 216] on body "Open main menu New Direct deposit and tax payments 🎉 Upgrade Help [PERSON_NAME]…" at bounding box center [406, 192] width 812 height 384
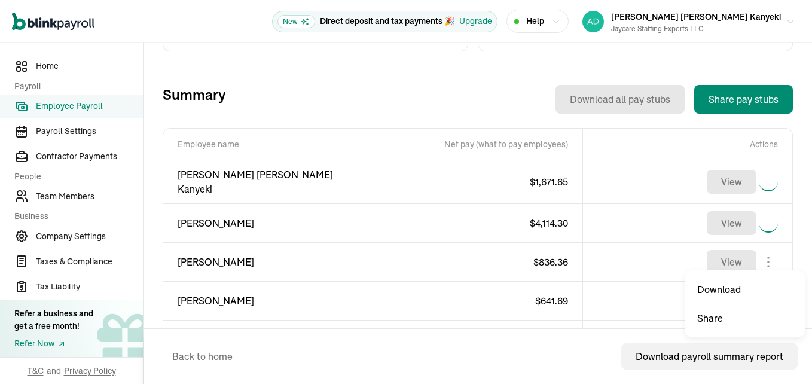
click at [756, 258] on body "Open main menu New Direct deposit and tax payments 🎉 Upgrade Help [PERSON_NAME]…" at bounding box center [406, 192] width 812 height 384
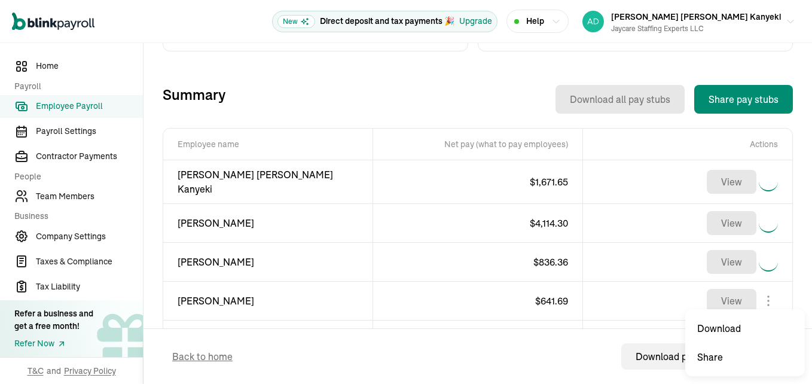
click at [762, 295] on body "Open main menu New Direct deposit and tax payments 🎉 Upgrade Help [PERSON_NAME]…" at bounding box center [406, 192] width 812 height 384
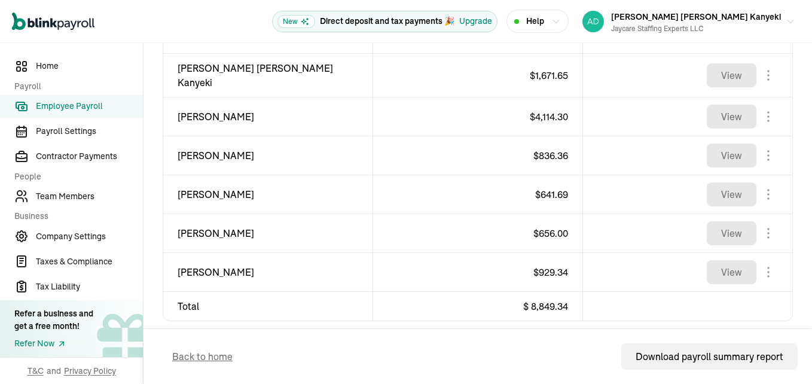
scroll to position [496, 0]
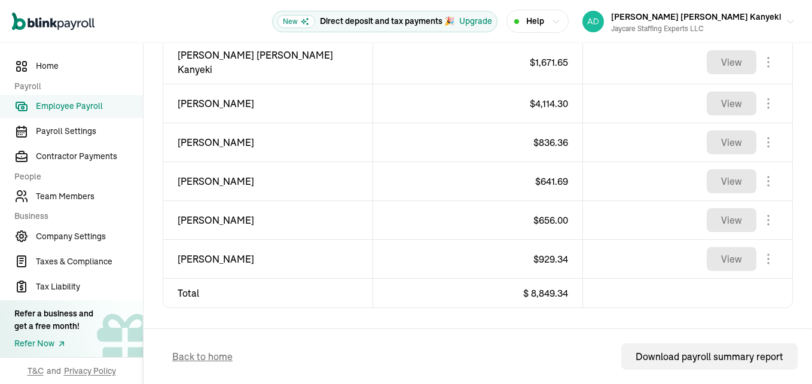
click at [759, 175] on body "Open main menu New Direct deposit and tax payments 🎉 Upgrade Help [PERSON_NAME]…" at bounding box center [406, 192] width 812 height 384
click at [758, 214] on body "Open main menu New Direct deposit and tax payments 🎉 Upgrade Help [PERSON_NAME]…" at bounding box center [406, 192] width 812 height 384
click at [758, 253] on body "Open main menu New Direct deposit and tax payments 🎉 Upgrade Help [PERSON_NAME]…" at bounding box center [406, 192] width 812 height 384
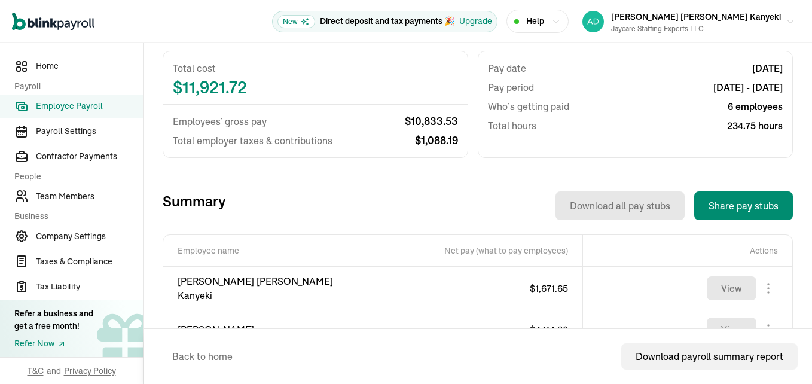
scroll to position [257, 0]
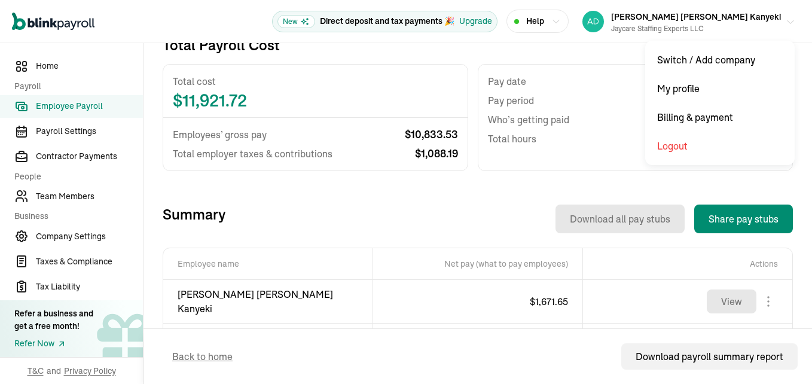
click at [786, 19] on icon "button" at bounding box center [791, 22] width 10 height 10
